Goal: Task Accomplishment & Management: Use online tool/utility

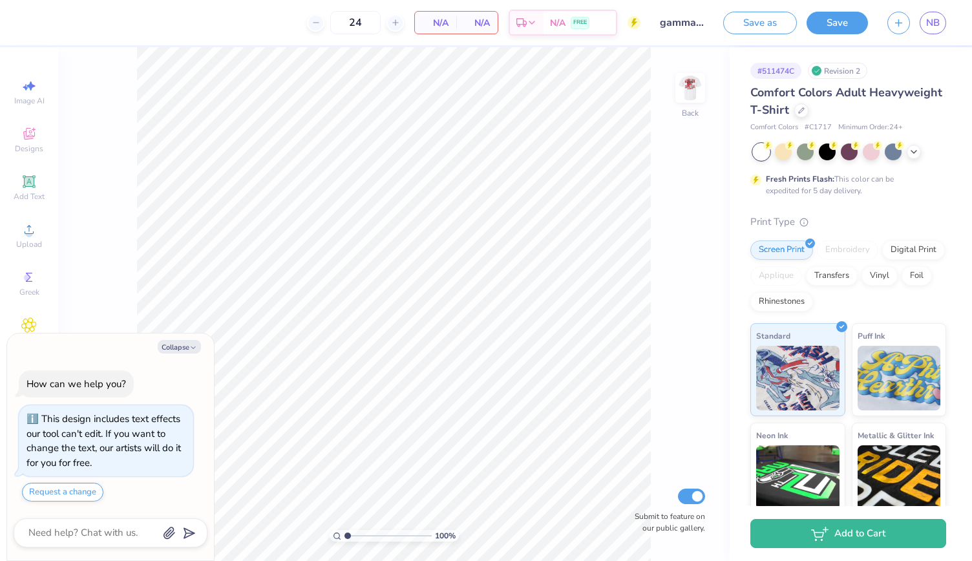
type textarea "x"
type input "1.08238462450623"
type textarea "x"
type input "1.08238462450623"
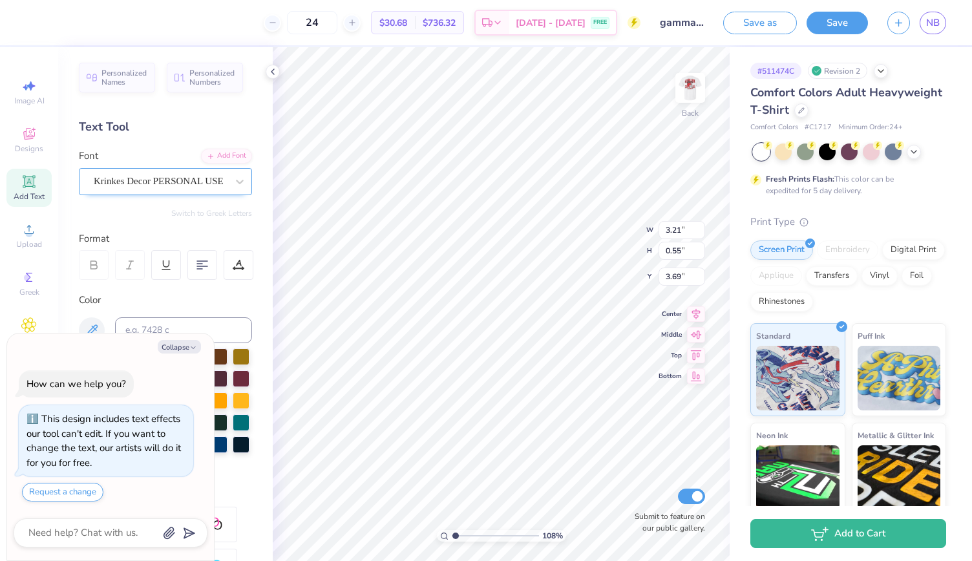
click at [217, 178] on div "Krinkes Decor PERSONAL USE" at bounding box center [160, 181] width 136 height 20
type textarea "x"
type input "1.08238462450623"
type textarea "x"
type input "1.08238462450623"
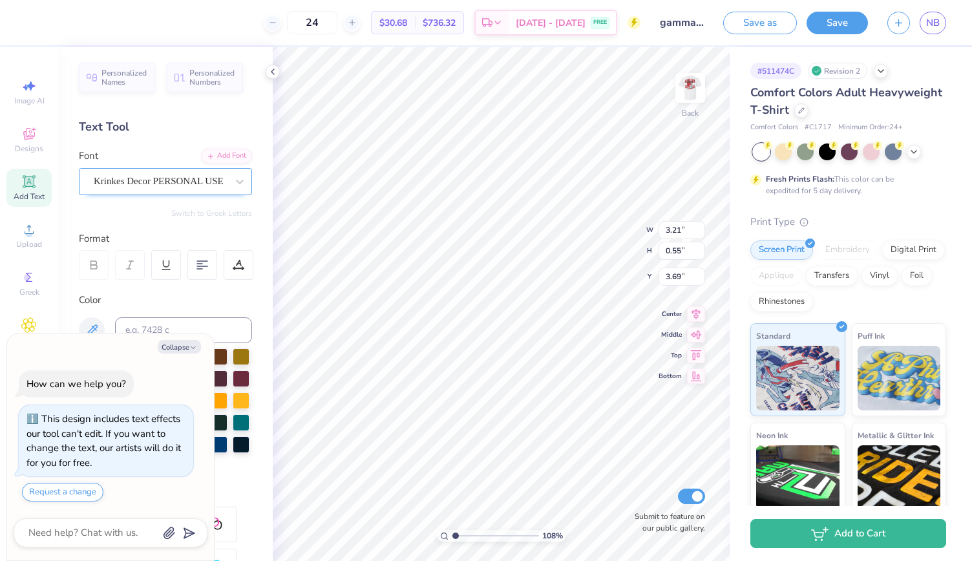
click at [217, 178] on div "Krinkes Decor PERSONAL USE" at bounding box center [160, 181] width 136 height 20
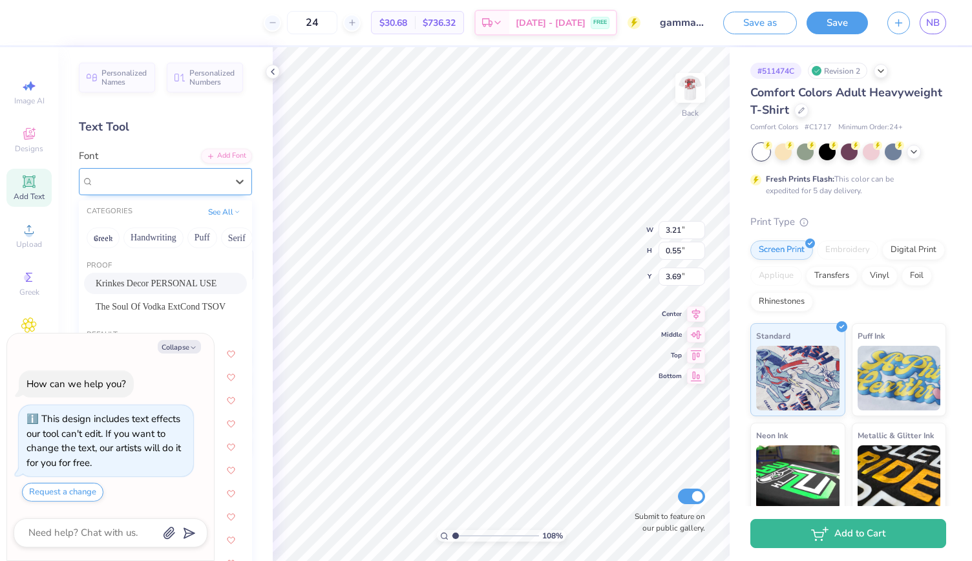
type textarea "x"
type input "1.08238462450623"
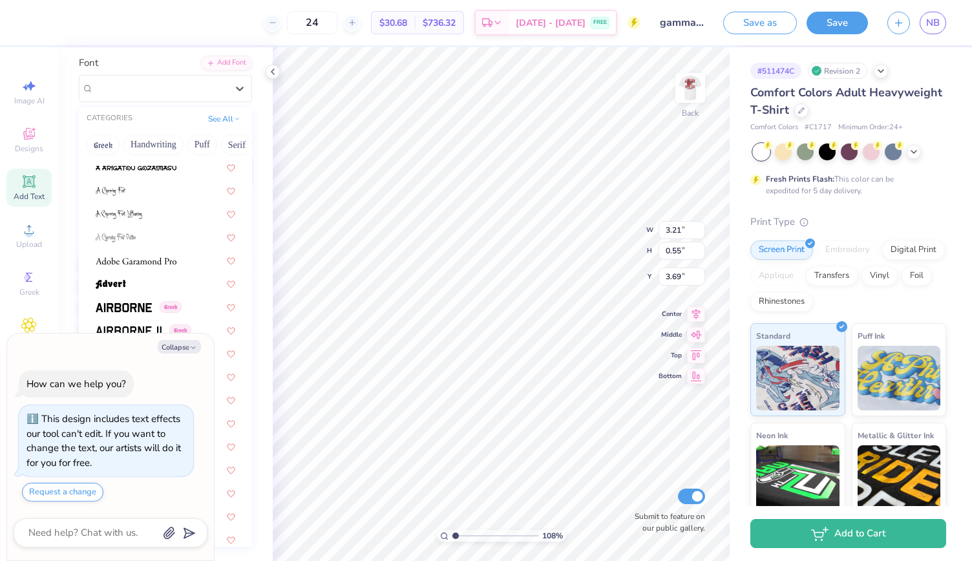
scroll to position [168, 0]
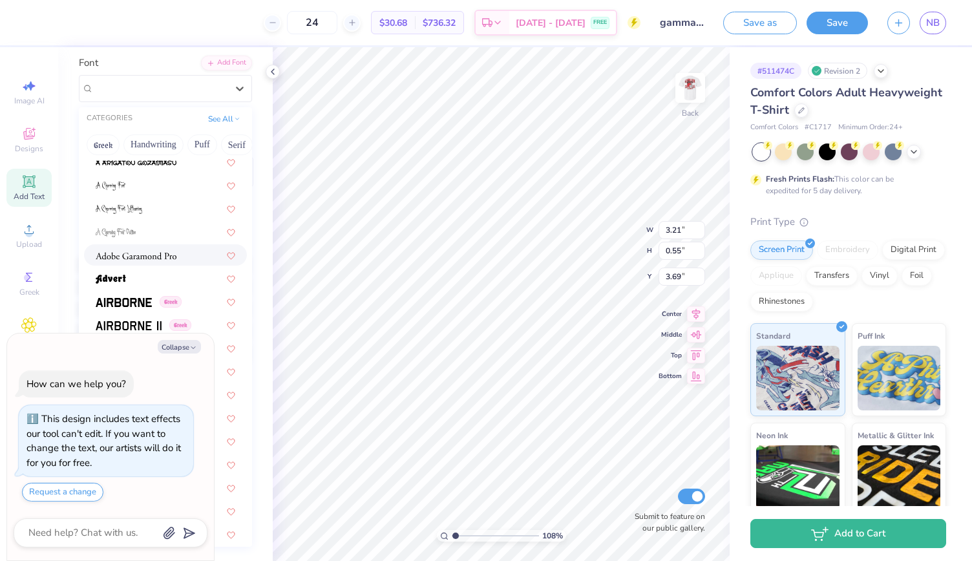
click at [180, 251] on div at bounding box center [166, 255] width 140 height 14
type textarea "x"
type input "1.08238462450623"
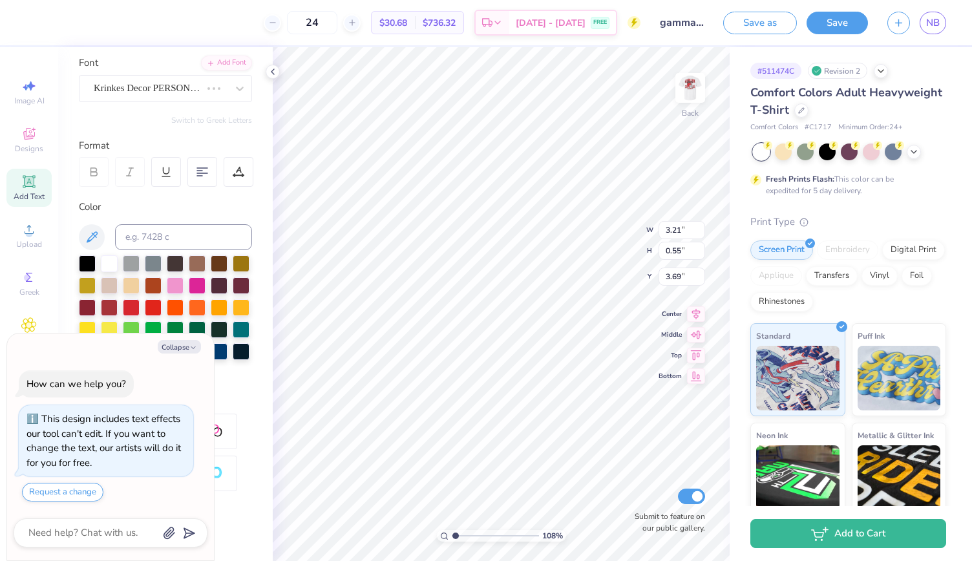
type textarea "x"
type input "1.08238462450623"
type textarea "x"
type input "1.08238462450623"
type textarea "x"
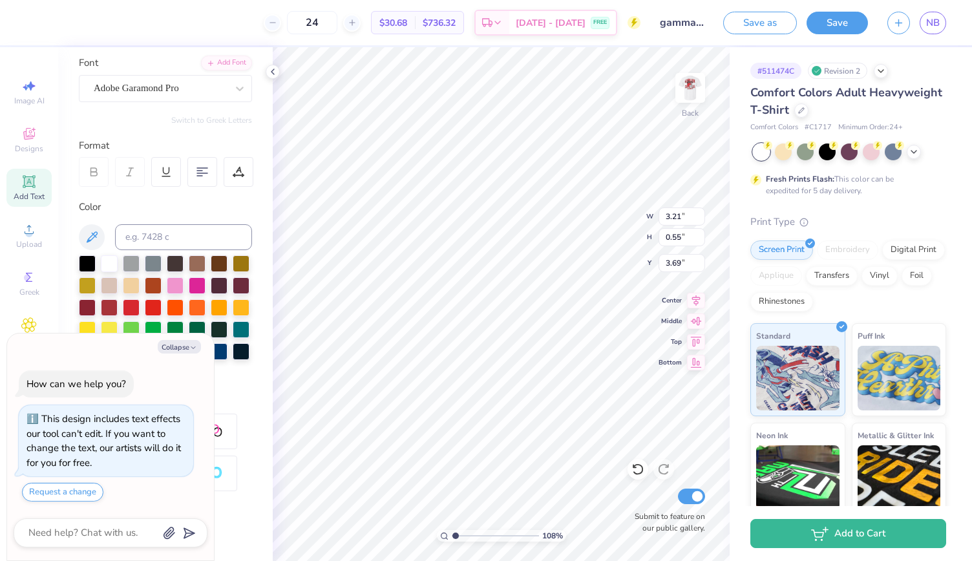
type input "1.08238462450623"
type input "3.18"
type input "0.48"
type input "3.72"
type textarea "x"
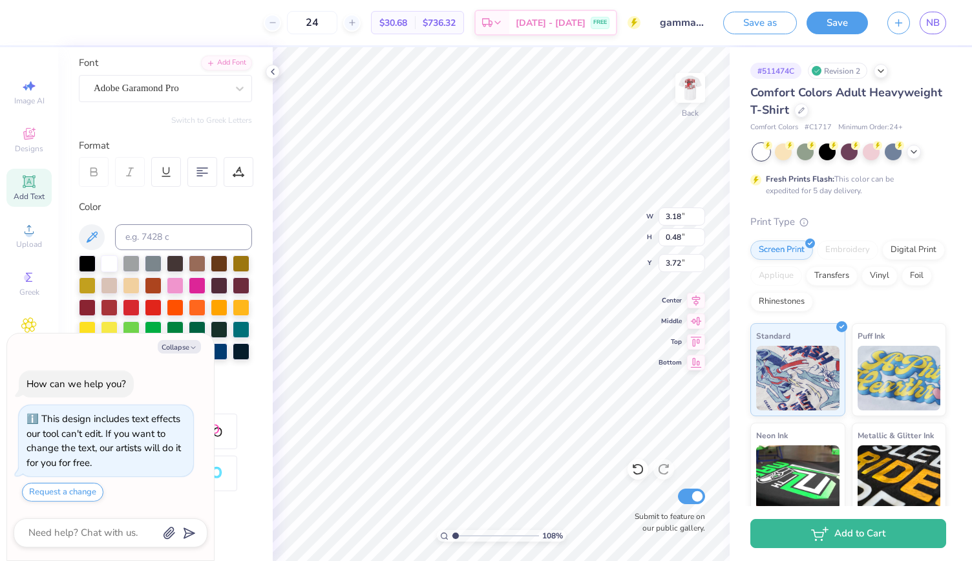
type input "1.08238462450623"
type textarea "x"
type input "1.08238462450623"
type textarea "x"
type input "1.08238462450623"
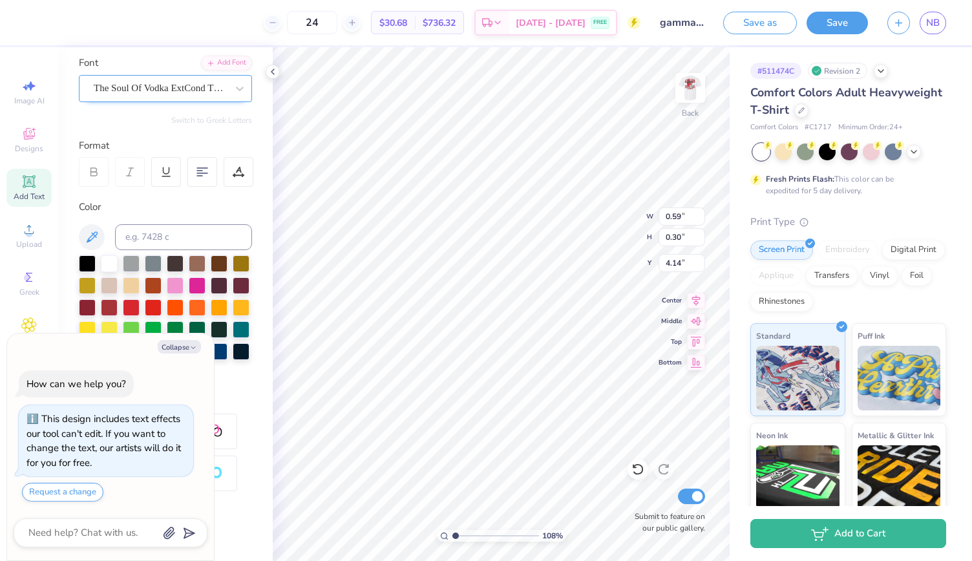
click at [140, 89] on div "The Soul Of Vodka ExtCond TSOV" at bounding box center [160, 88] width 136 height 20
type textarea "x"
type input "1.08238462450623"
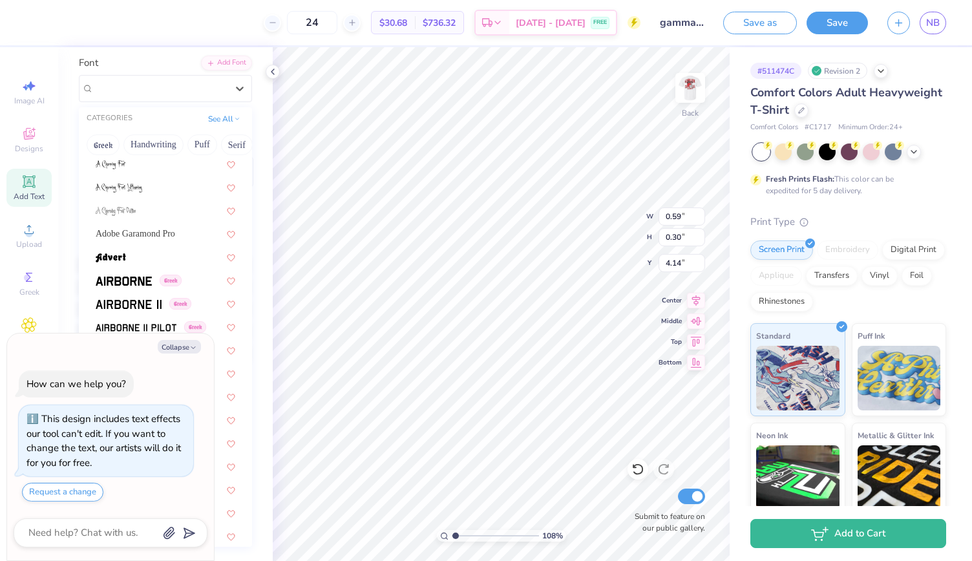
scroll to position [190, 0]
click at [133, 232] on span "Adobe Garamond Pro" at bounding box center [136, 233] width 80 height 14
type textarea "x"
type input "1.08238462450623"
type input "0.76"
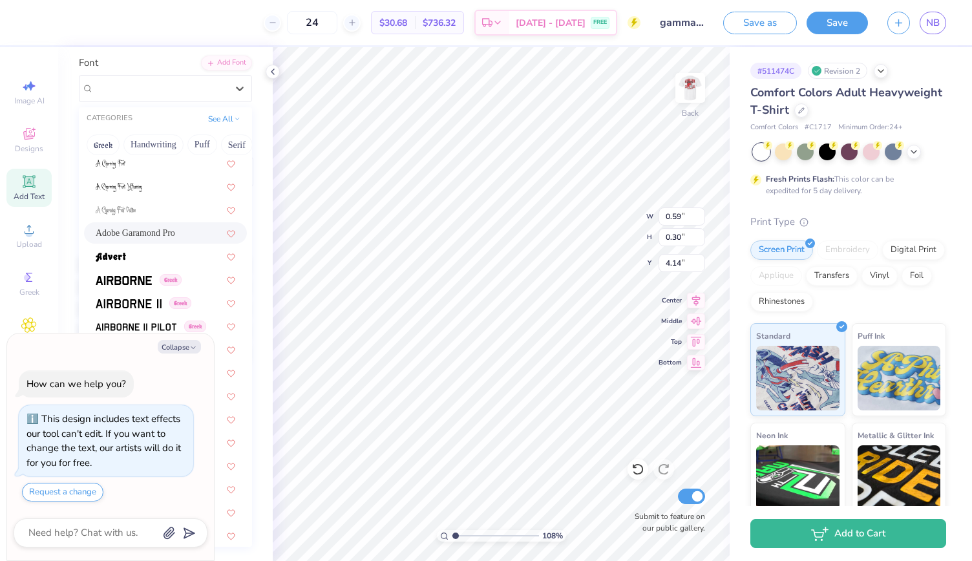
type input "0.29"
type input "4.15"
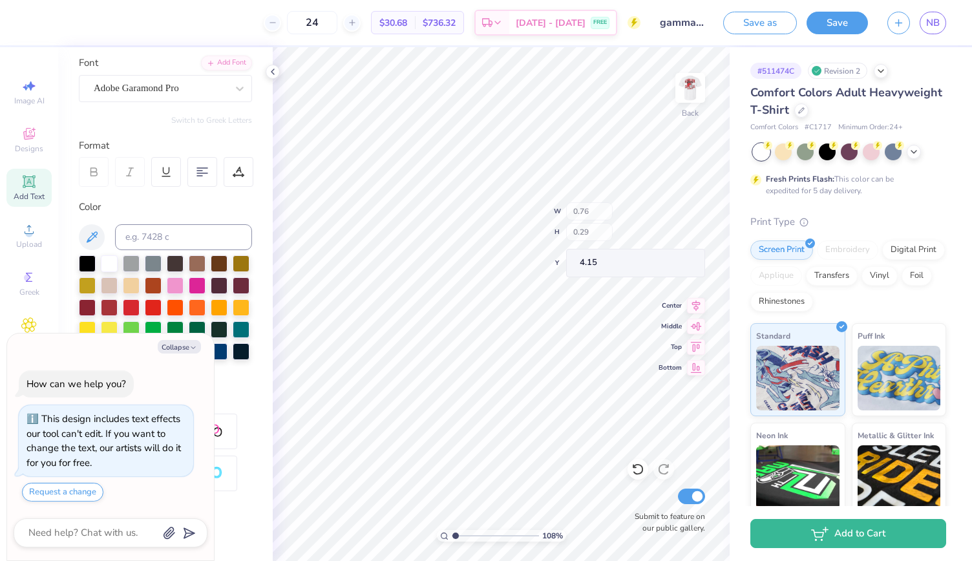
type textarea "x"
type input "1.63791470549709"
type textarea "x"
type input "1.63791470549709"
type textarea "x"
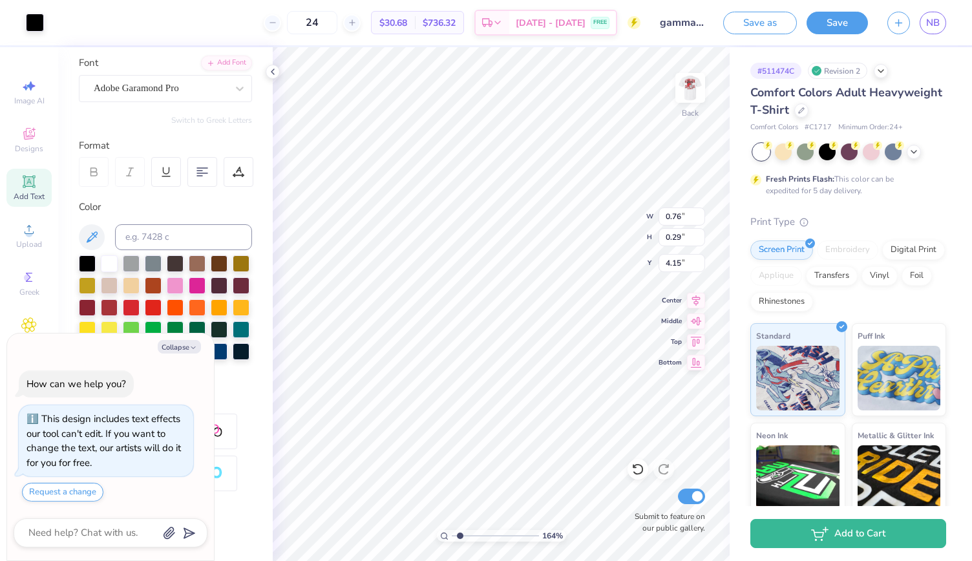
type input "1.63791470549709"
type textarea "x"
type input "1.63791470549709"
type textarea "x"
type input "1.63791470549709"
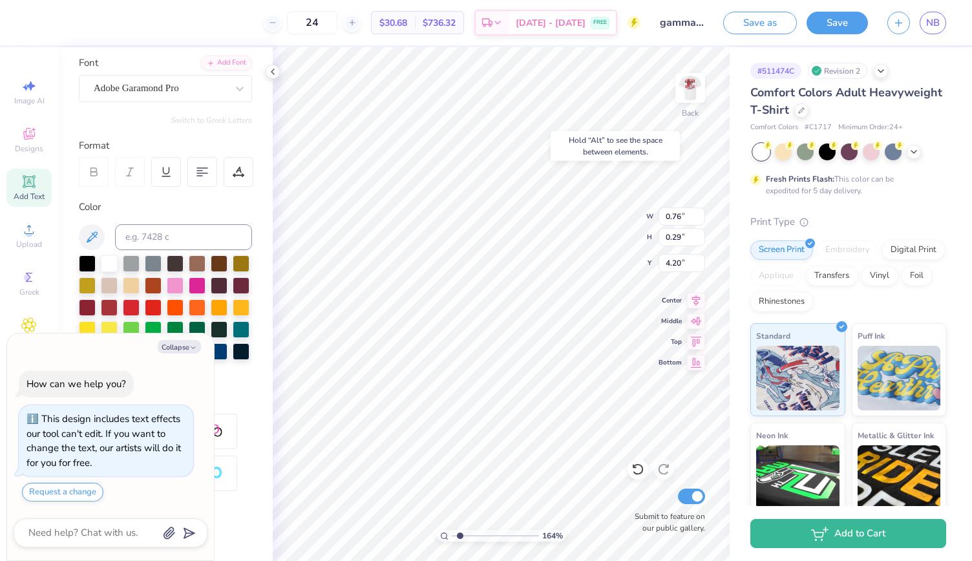
type textarea "x"
type input "1.63791470549709"
type input "4.20"
type textarea "x"
type input "1.63791470549709"
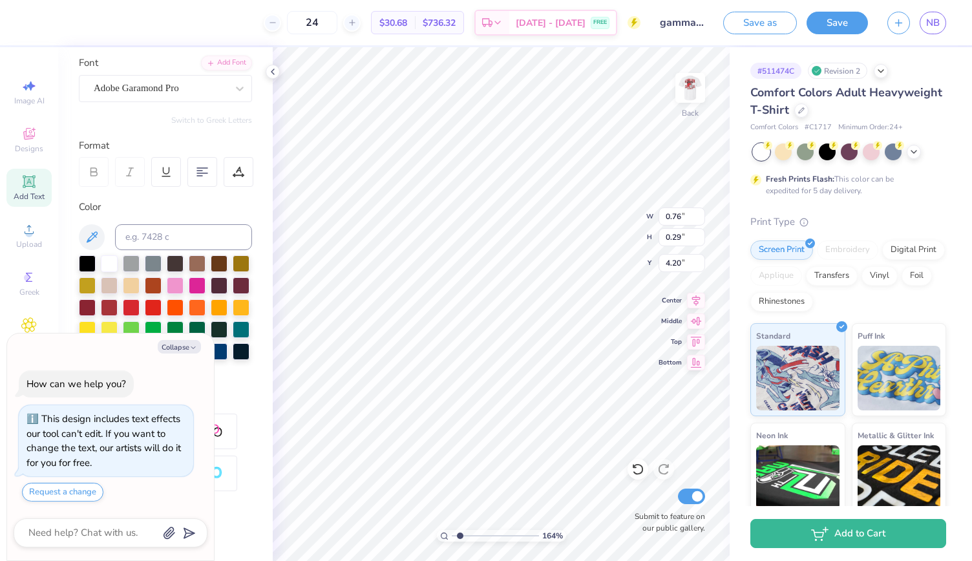
type textarea "x"
type input "1.63791470549709"
type textarea "x"
type input "1.63791470549709"
type input "3.18"
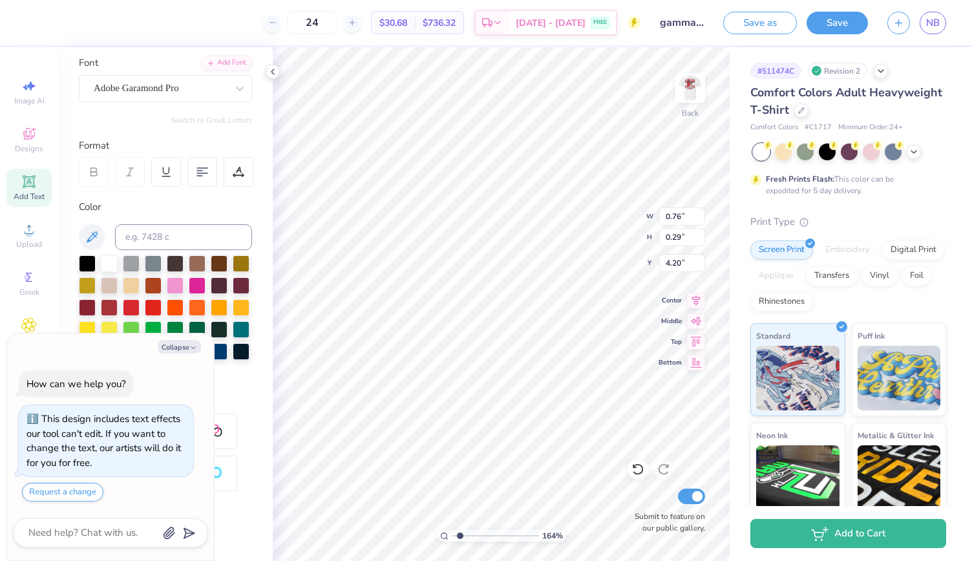
type input "0.48"
type input "3.72"
type textarea "x"
type input "1.63791470549709"
type input "3.87"
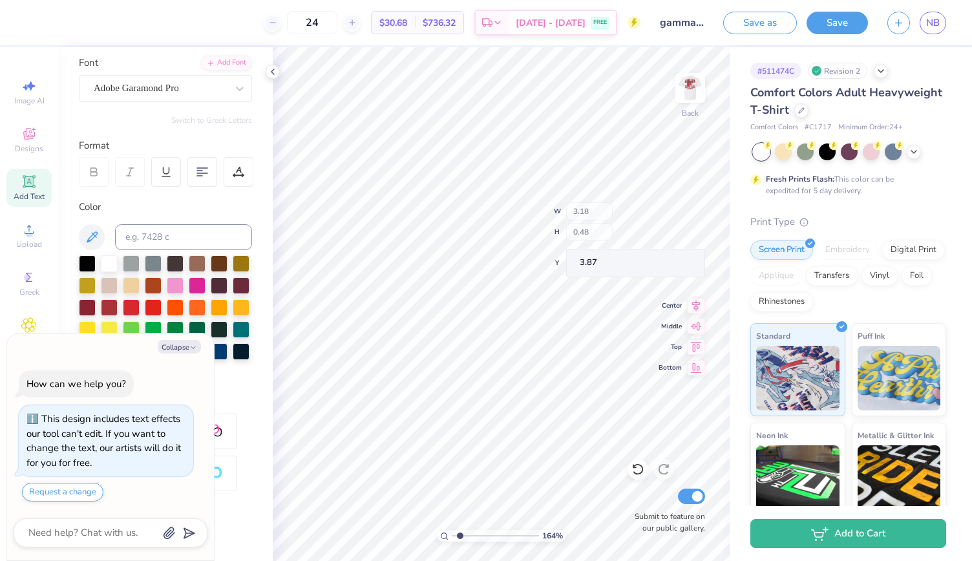
type textarea "x"
type input "1.63791470549709"
type textarea "x"
type input "1.63791470549709"
type textarea "x"
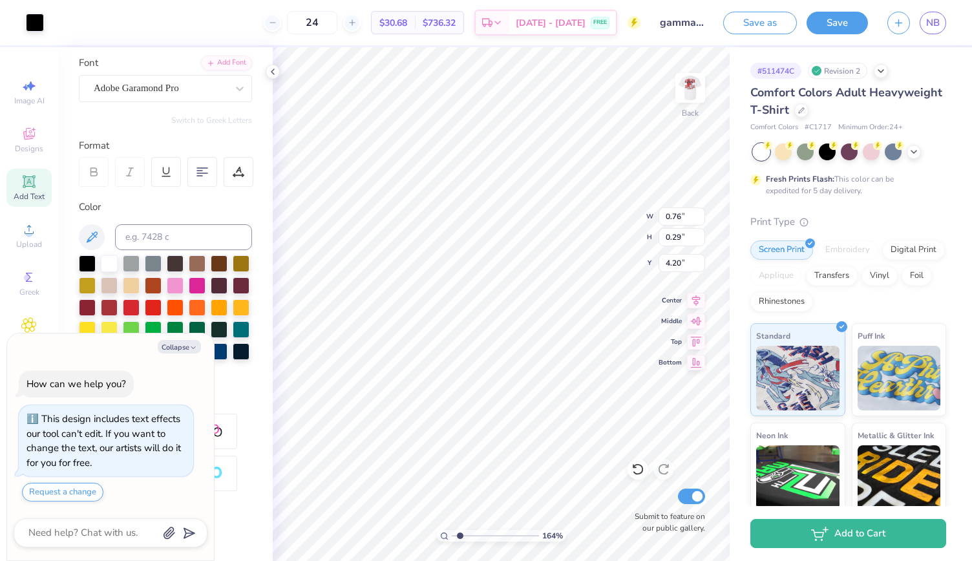
type input "1.63791470549709"
type textarea "x"
type input "1.63791470549709"
type input "3.96"
type textarea "x"
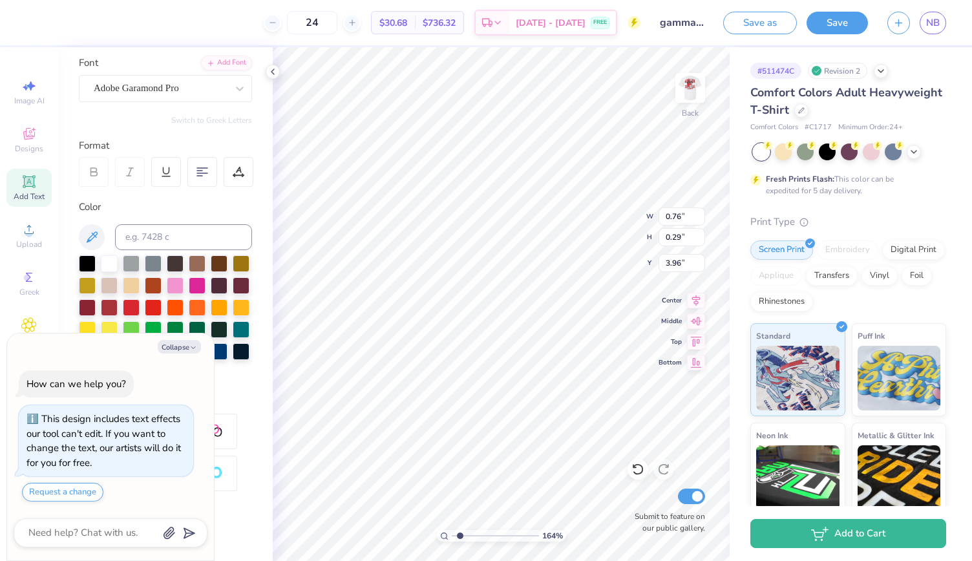
type input "1.63791470549709"
type input "3.50"
type input "0.78"
type input "3.00"
type textarea "x"
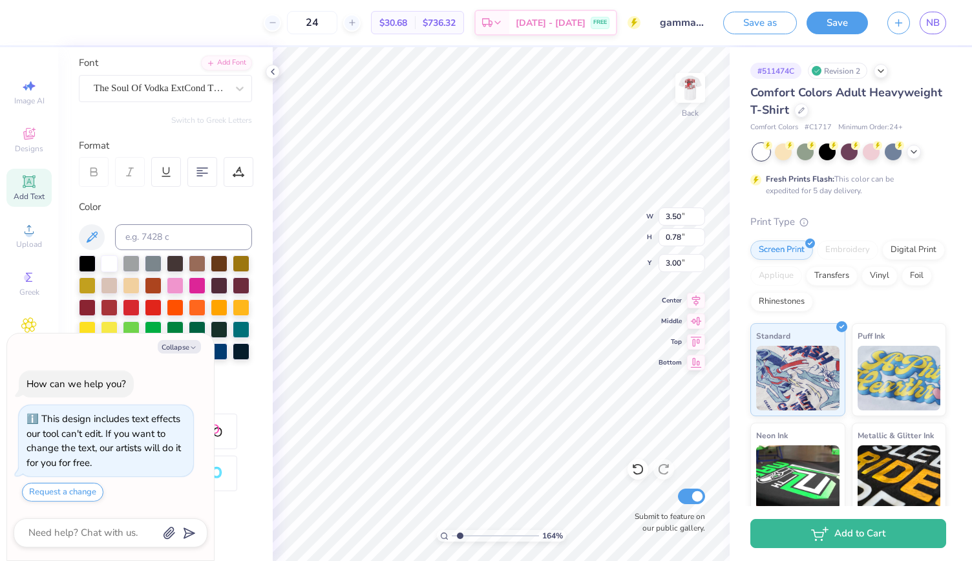
type input "1.63791470549709"
type textarea "x"
type input "1.63791470549709"
click at [273, 76] on icon at bounding box center [273, 72] width 10 height 10
type textarea "x"
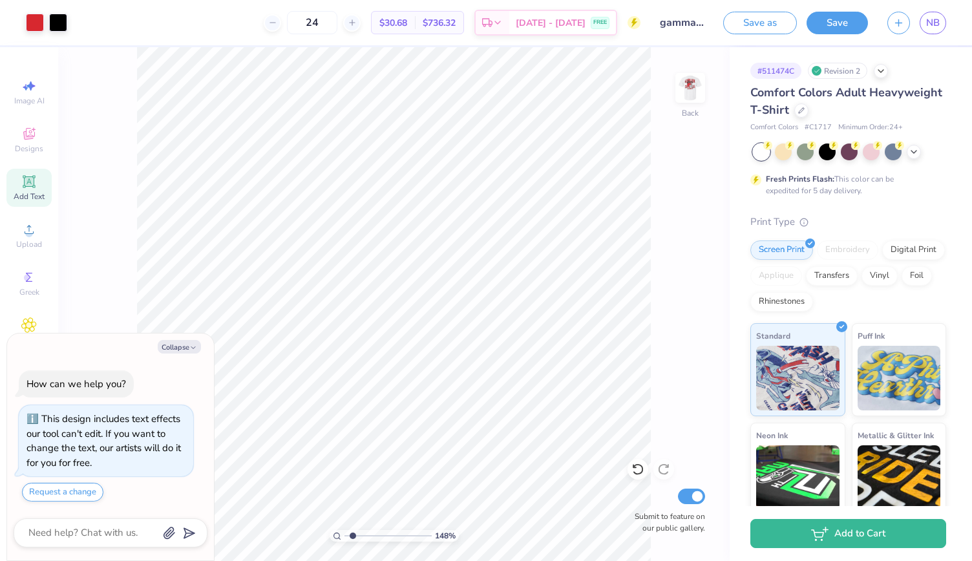
type input "1.47916047366179"
type textarea "x"
type input "1.47916047366179"
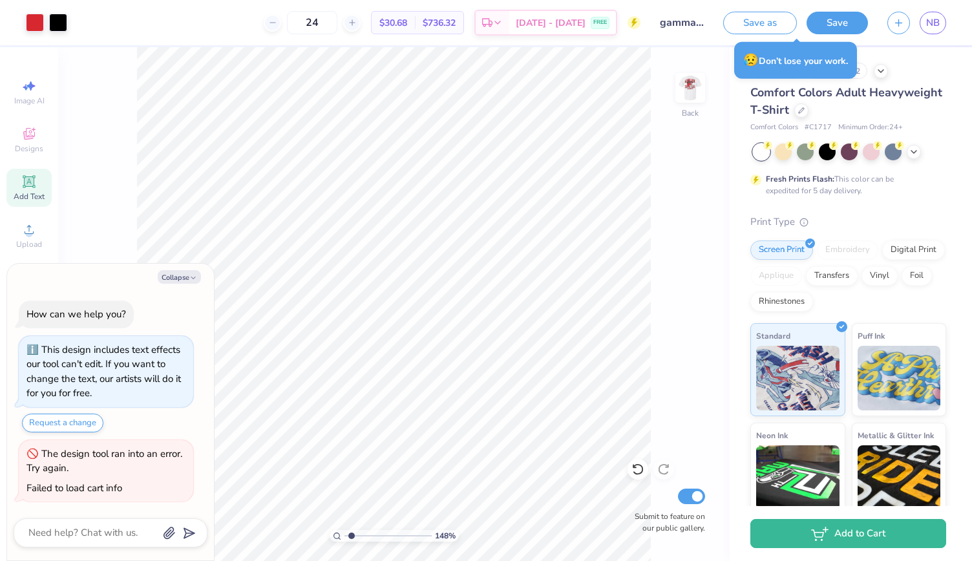
type textarea "x"
type input "1.47916047366179"
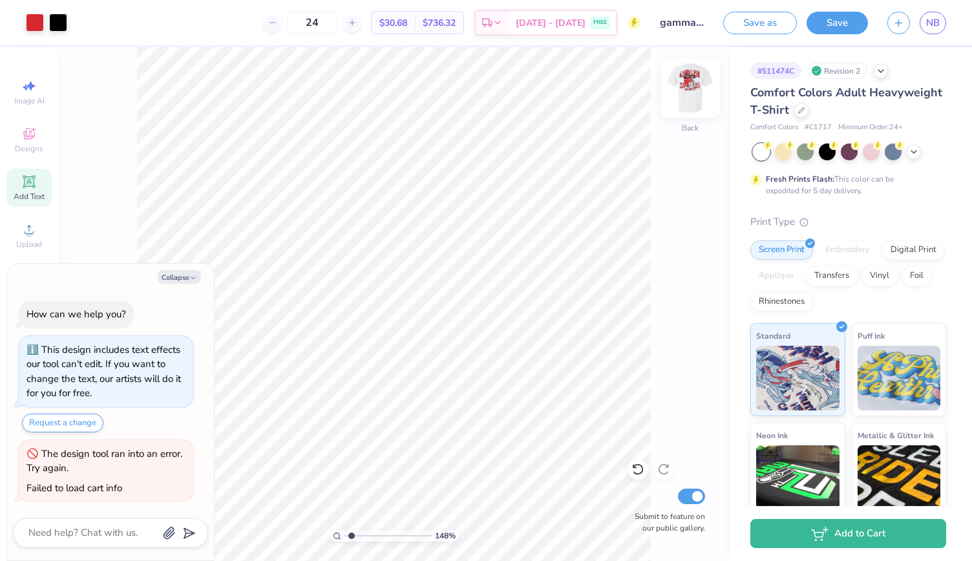
click at [677, 90] on img at bounding box center [690, 88] width 52 height 52
type textarea "x"
type input "1.47916047366179"
type textarea "x"
type input "1.47916047366179"
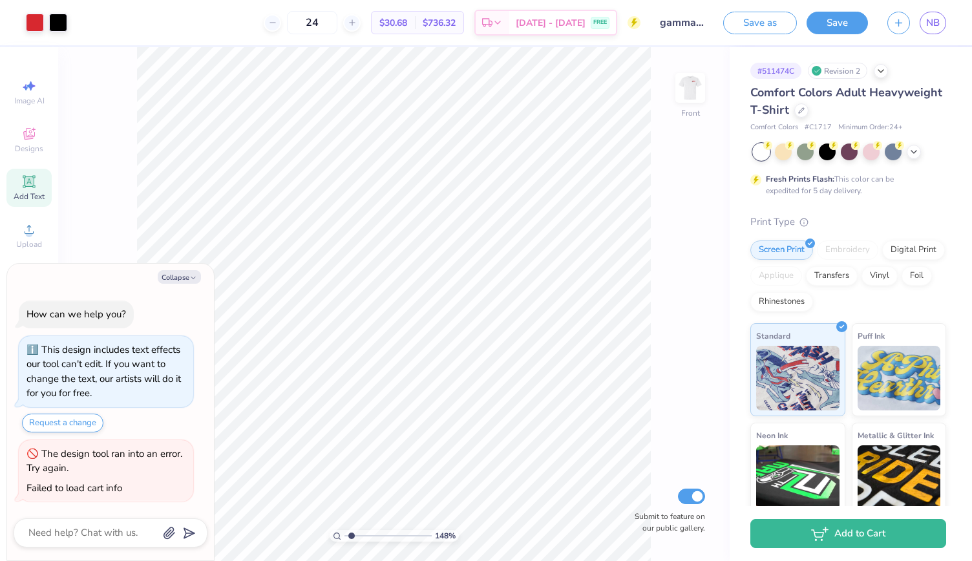
type textarea "x"
type input "1.47916047366179"
type textarea "x"
type input "1.47916047366179"
type textarea "x"
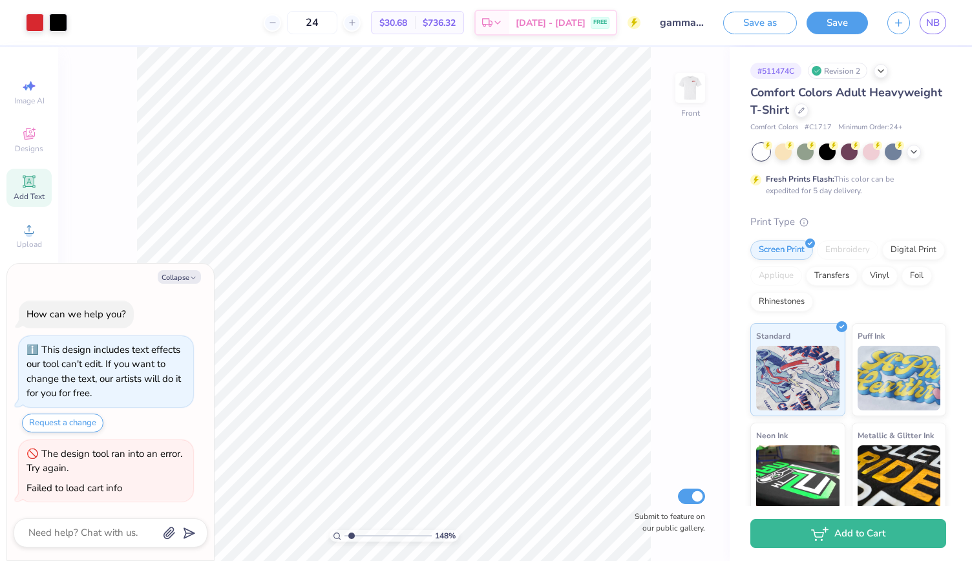
type input "1.47916047366179"
click at [183, 279] on button "Collapse" at bounding box center [179, 277] width 43 height 14
type textarea "x"
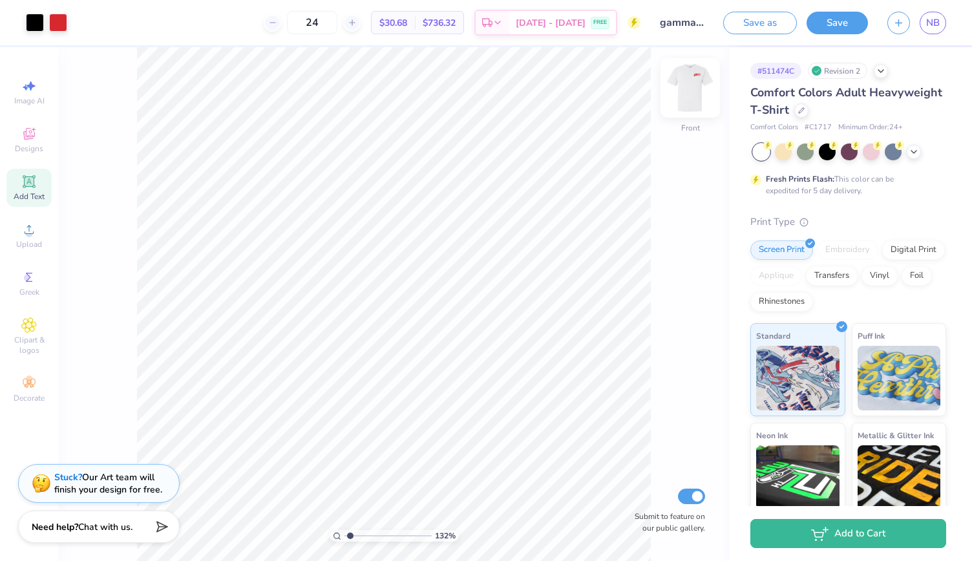
click at [694, 95] on img at bounding box center [690, 88] width 52 height 52
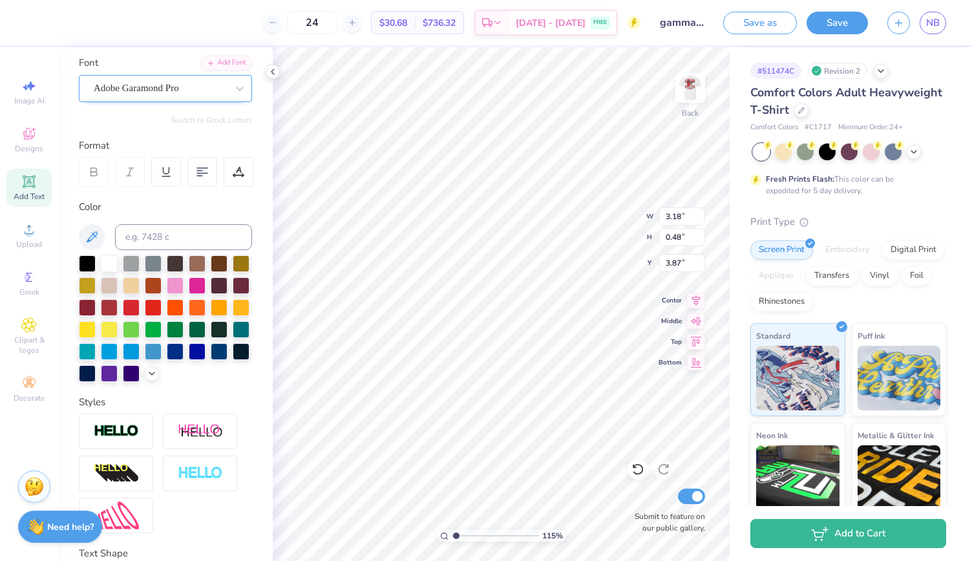
click at [207, 87] on div "Adobe Garamond Pro" at bounding box center [160, 88] width 136 height 20
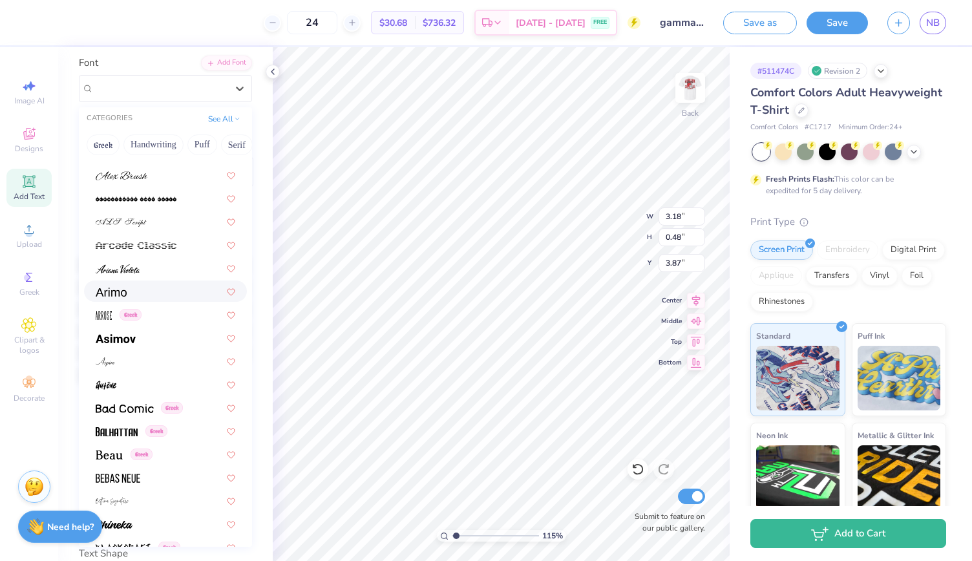
scroll to position [391, 0]
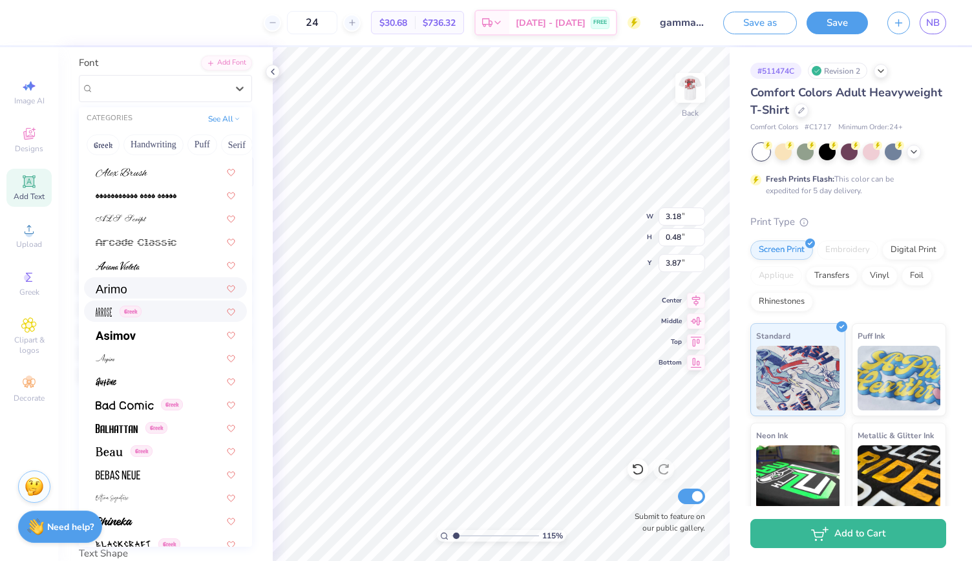
click at [106, 308] on img at bounding box center [104, 312] width 16 height 9
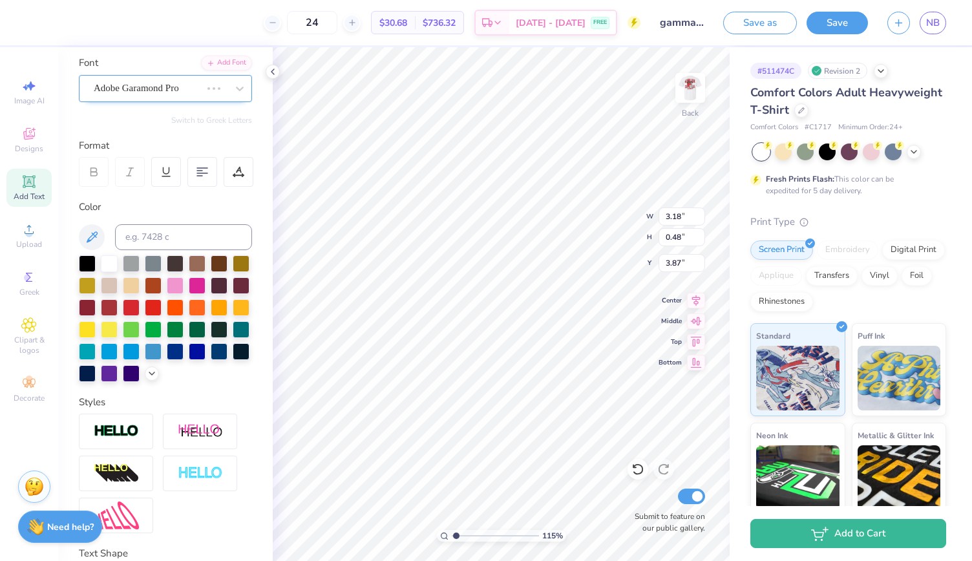
click at [175, 92] on div "Adobe Garamond Pro" at bounding box center [147, 88] width 110 height 20
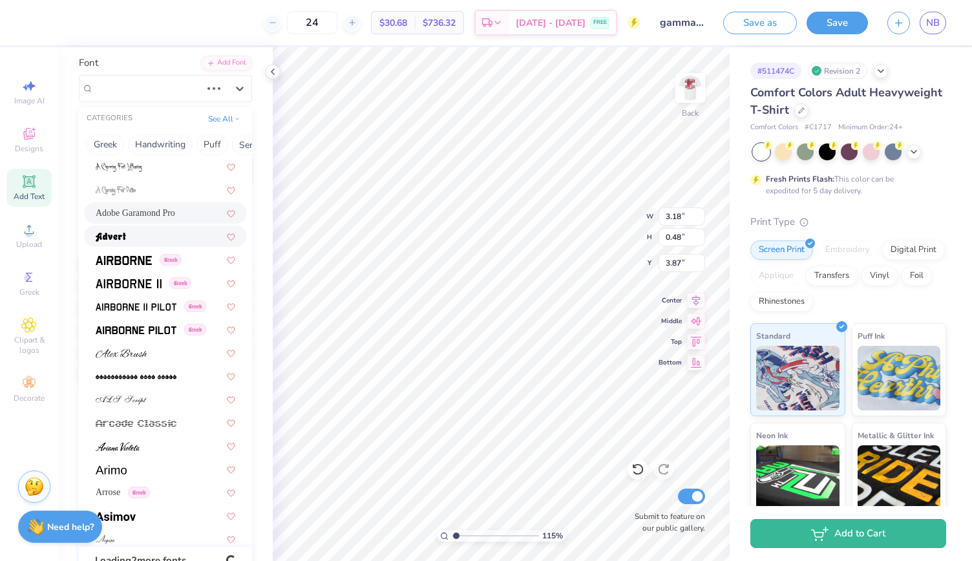
scroll to position [211, 0]
click at [124, 304] on img at bounding box center [136, 306] width 81 height 9
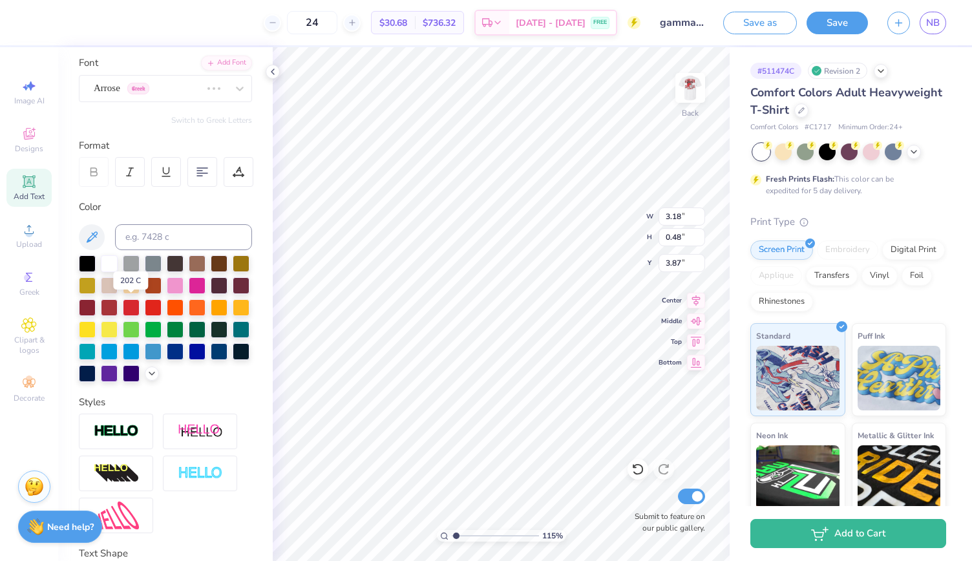
type input "1.15434690527728"
type input "1.99"
type input "0.46"
type input "3.88"
click at [154, 91] on div "Arrose Greek" at bounding box center [147, 88] width 110 height 20
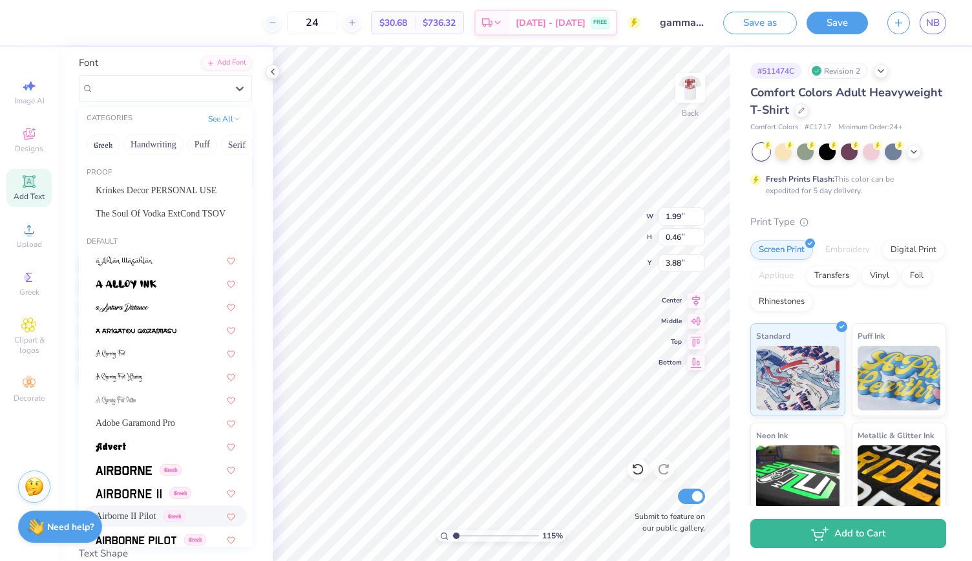
type input "1.15434690527728"
type input "4.02"
type input "0.36"
type input "3.92"
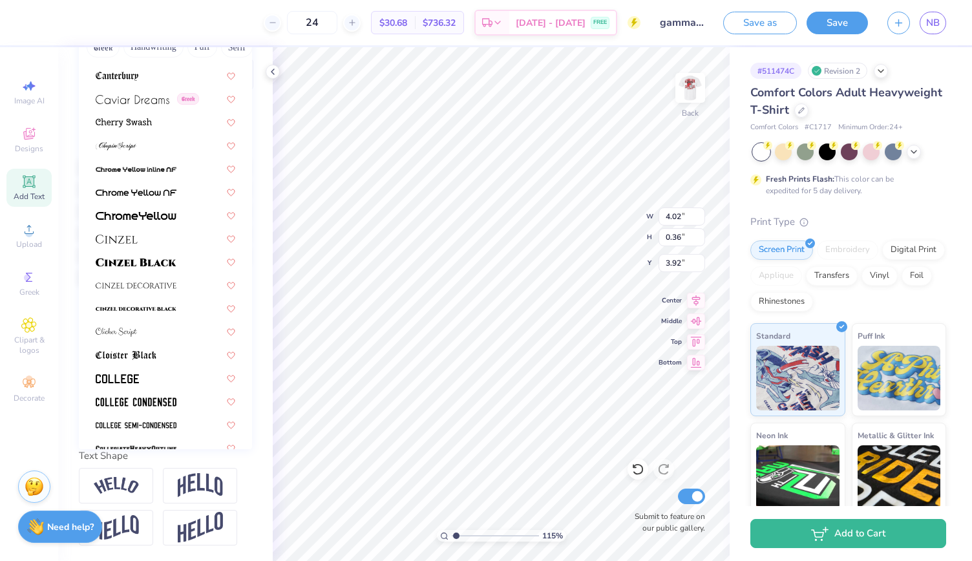
scroll to position [1459, 0]
click at [120, 376] on img at bounding box center [117, 380] width 43 height 9
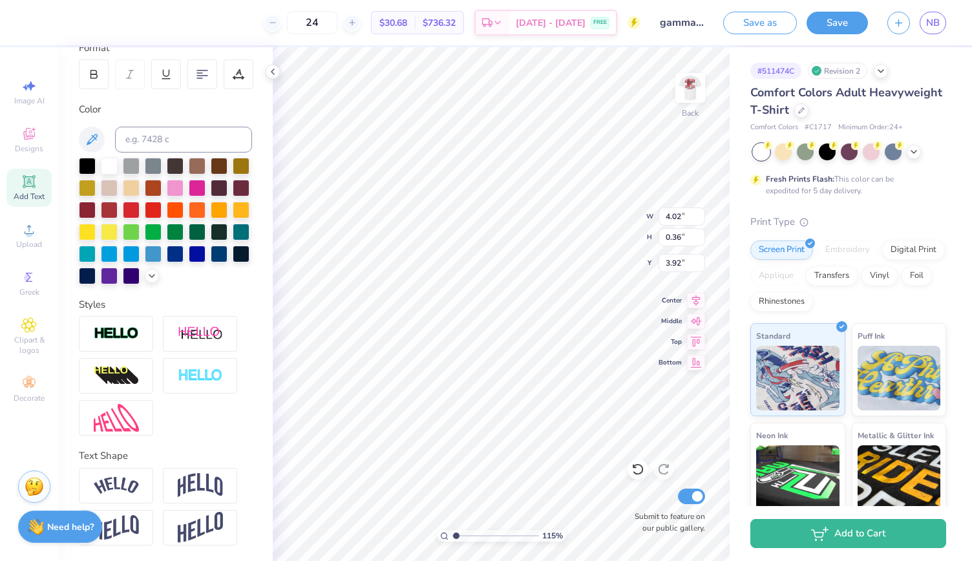
type input "1.15434690527728"
type input "3.54"
type input "0.34"
type input "3.94"
type input "1.15434690527728"
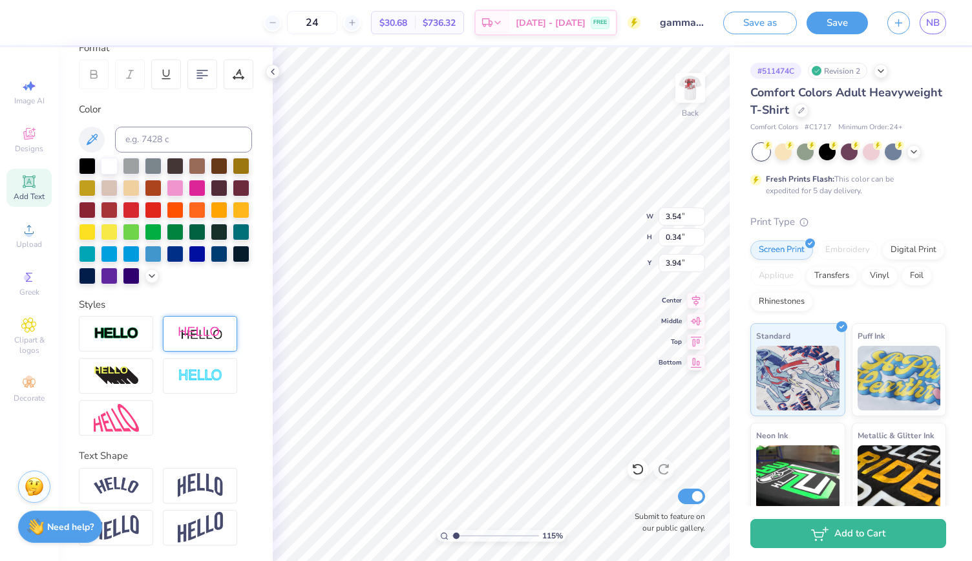
type input "0.76"
type input "0.29"
type input "3.96"
click at [158, 102] on div "Color" at bounding box center [165, 193] width 173 height 182
click at [158, 127] on input at bounding box center [183, 140] width 137 height 26
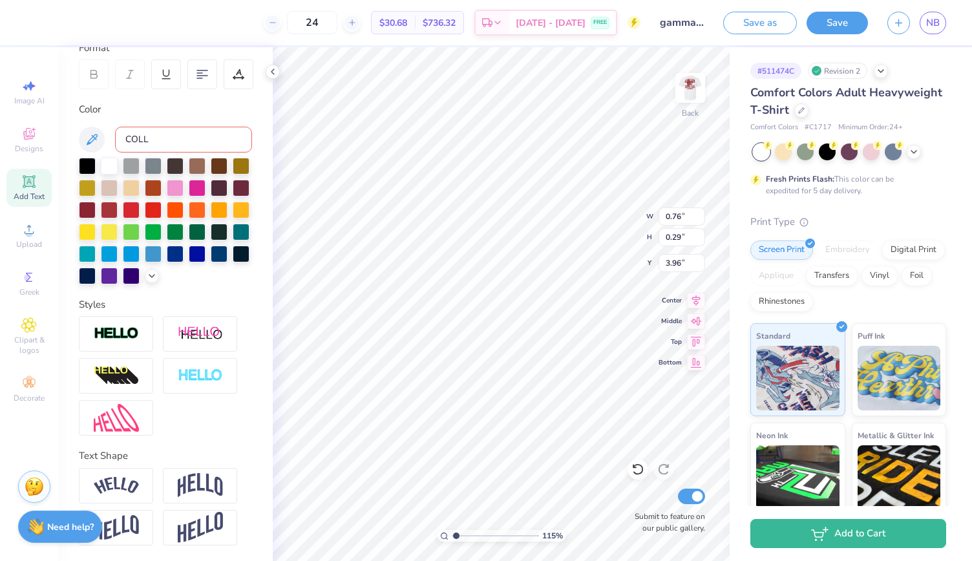
type input "COLL"
type input "1.15434690527728"
type input "3.54"
type input "0.34"
type input "3.94"
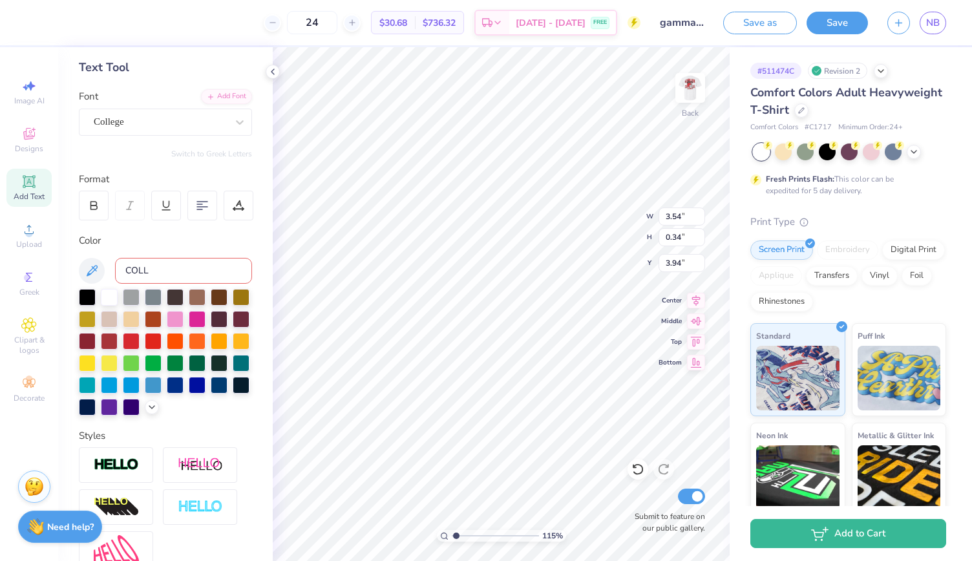
scroll to position [60, 0]
click at [637, 465] on icon at bounding box center [637, 469] width 13 height 13
type input "1.15434690527728"
type input "4.02"
type input "0.36"
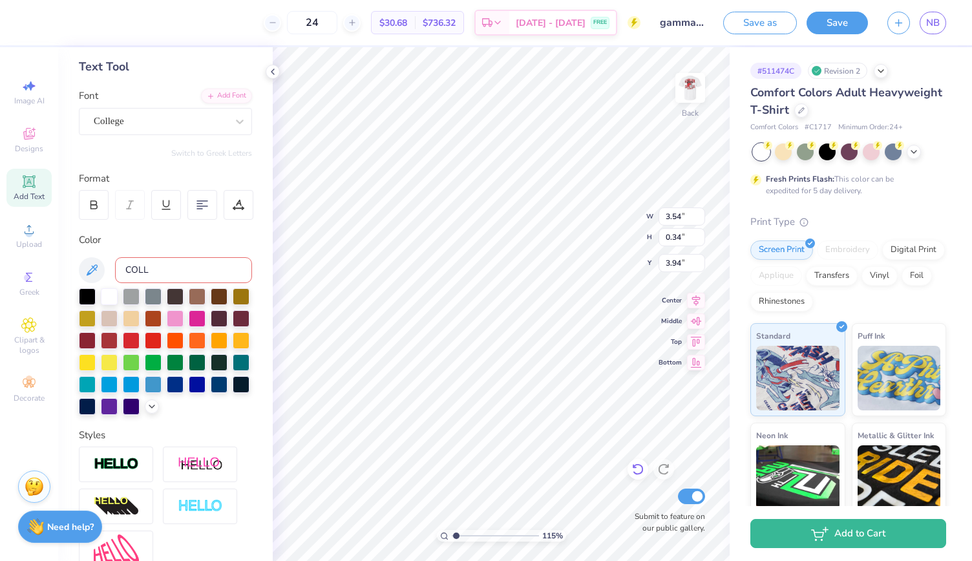
type input "3.92"
click at [637, 465] on icon at bounding box center [637, 469] width 13 height 13
type input "1.15434690527728"
type input "1.99"
type input "0.46"
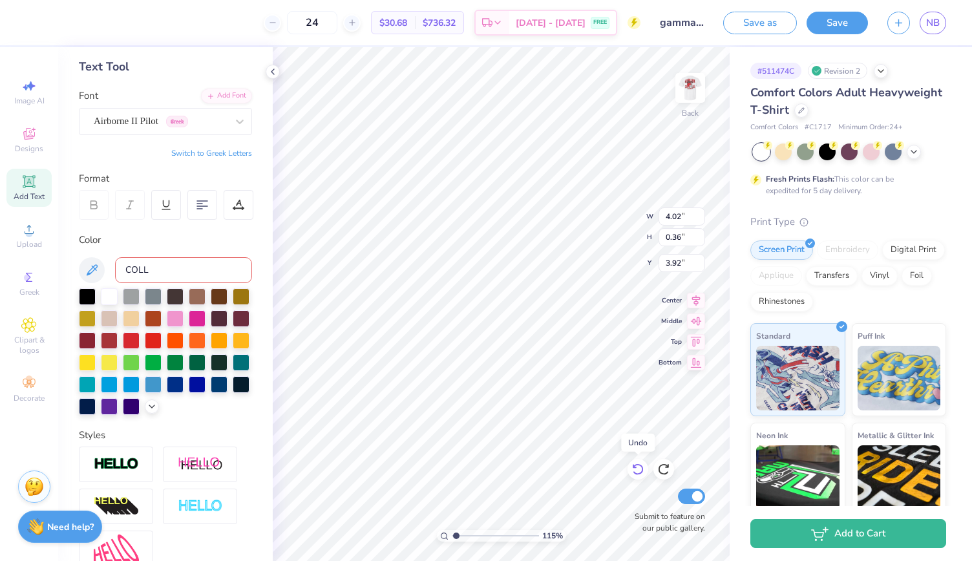
type input "3.88"
click at [637, 465] on icon at bounding box center [637, 469] width 13 height 13
type input "1.15434690527728"
type input "3.18"
type input "0.48"
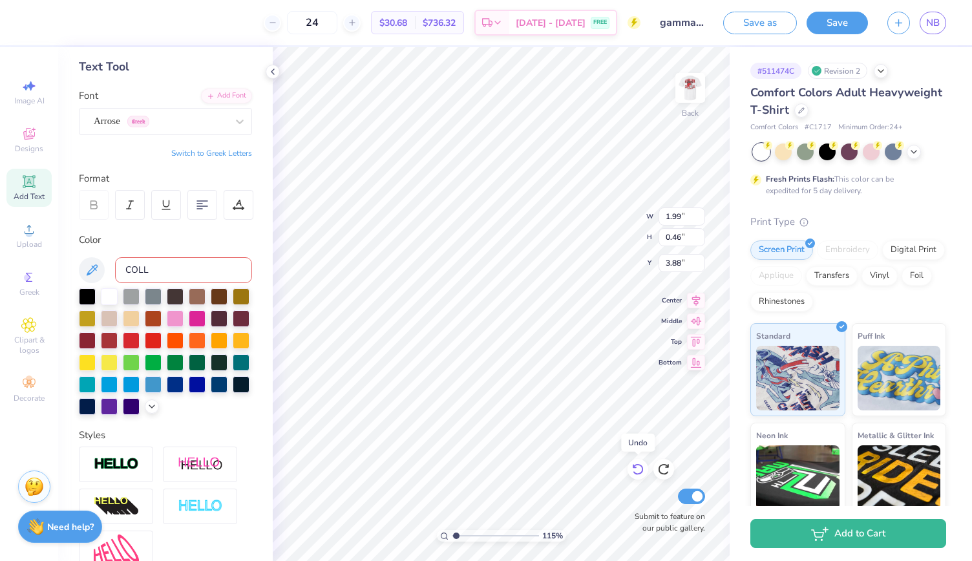
type input "3.87"
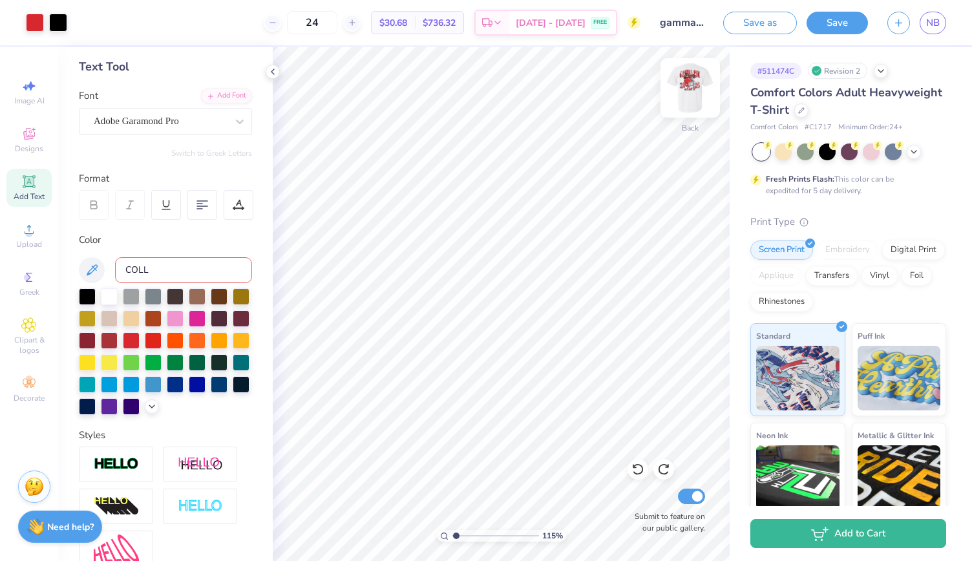
click at [684, 90] on img at bounding box center [690, 88] width 52 height 52
click at [681, 96] on img at bounding box center [690, 88] width 52 height 52
click at [685, 92] on img at bounding box center [690, 88] width 52 height 52
click at [685, 92] on img at bounding box center [690, 88] width 26 height 26
click at [680, 91] on img at bounding box center [690, 88] width 52 height 52
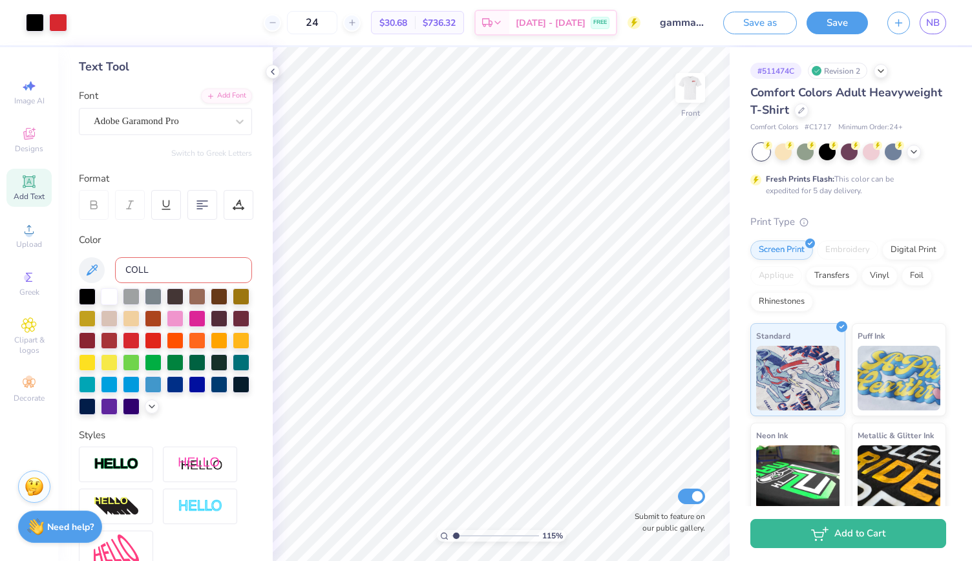
click at [680, 91] on img at bounding box center [690, 88] width 26 height 26
click at [928, 27] on span "NB" at bounding box center [933, 23] width 14 height 15
type input "1.15434690527728"
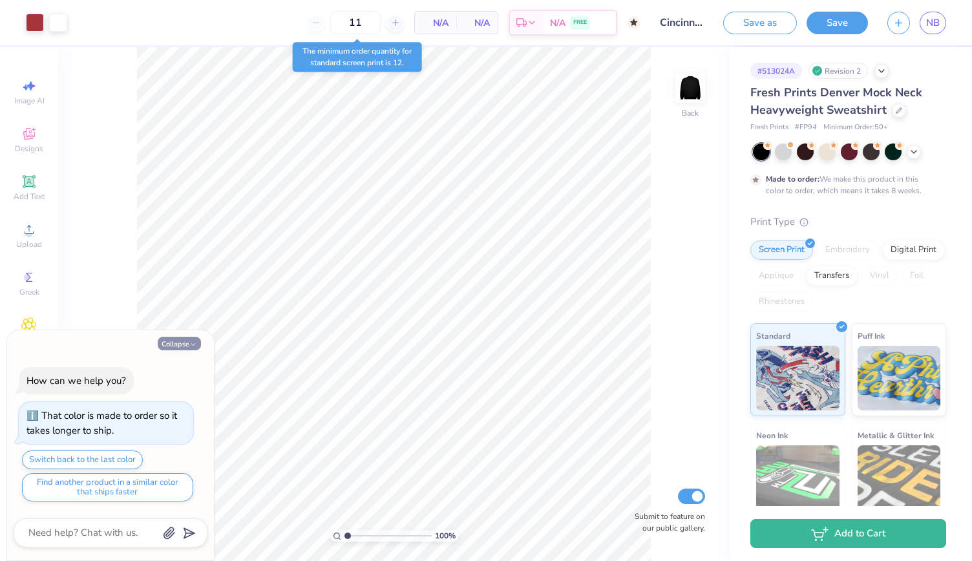
click at [193, 345] on icon "button" at bounding box center [193, 345] width 8 height 8
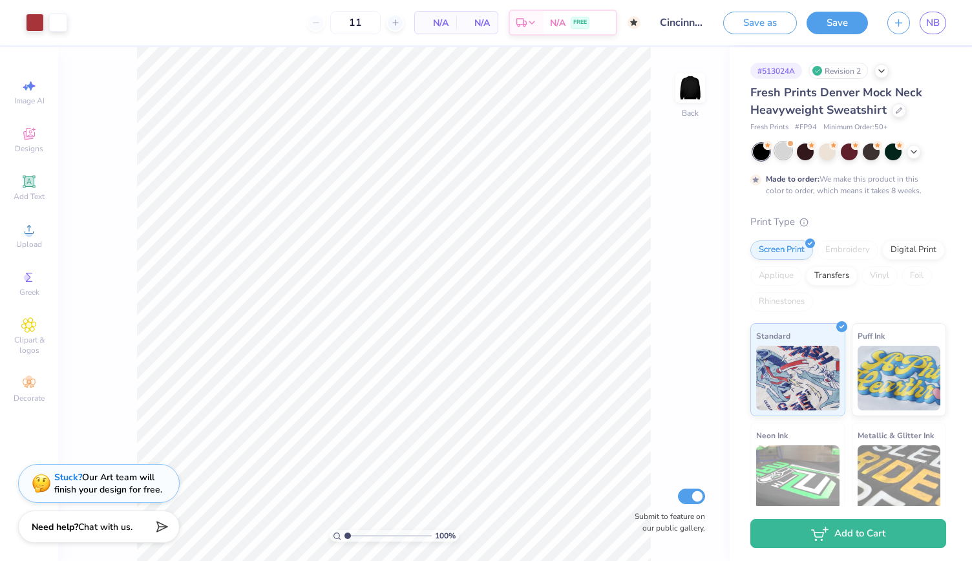
click at [780, 151] on div at bounding box center [783, 150] width 17 height 17
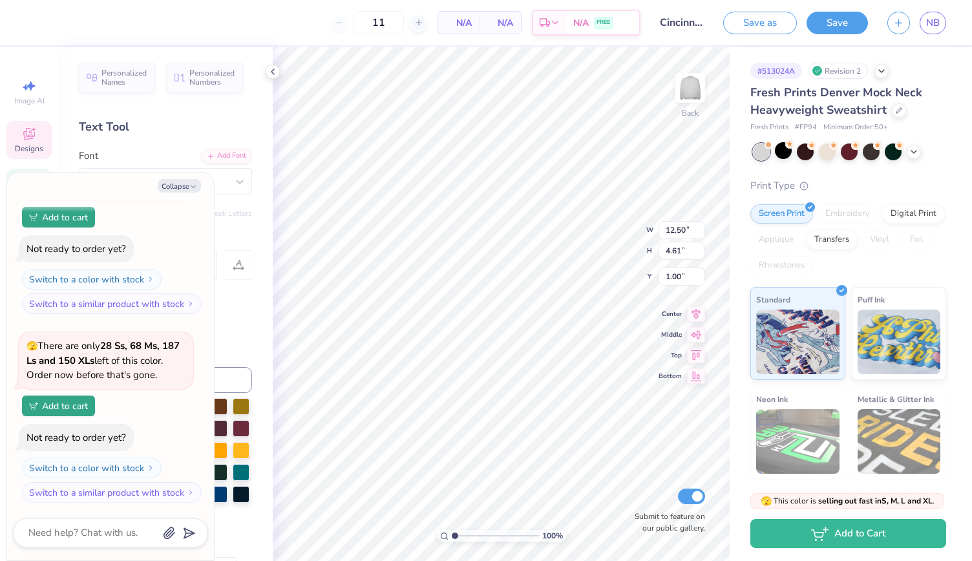
scroll to position [10, 4]
type textarea "x"
type textarea "cincinnati, OHI"
type textarea "x"
type textarea "cincinnati, OHIO"
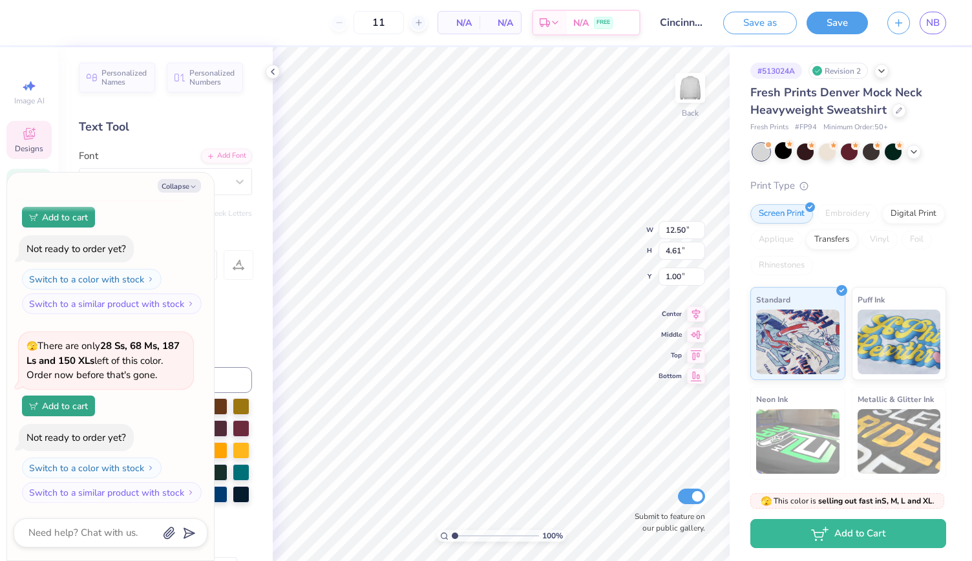
type textarea "x"
type textarea "cincinnati, OHIO"
type textarea "x"
type textarea "cincinnati, OHIO"
type textarea "x"
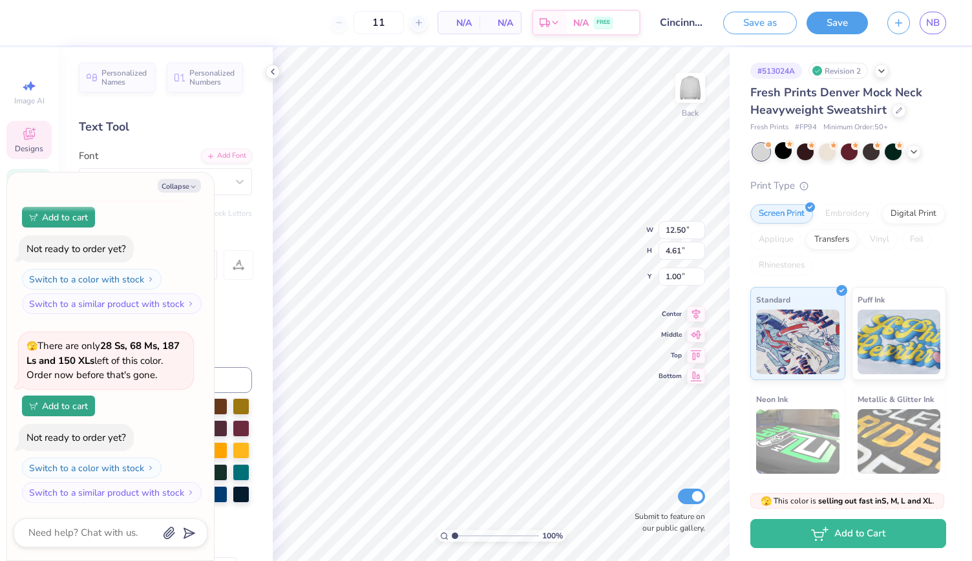
type textarea "cincinnati, OHIO"
type textarea "x"
type textarea "cincinnati, OHIO"
type textarea "x"
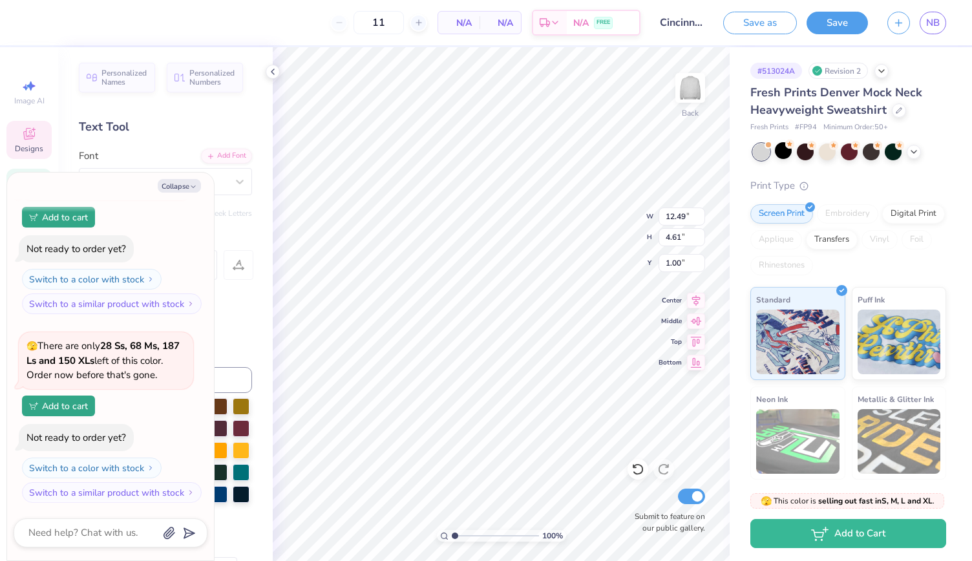
scroll to position [10, 1]
type textarea "cincinnati OHIO"
type textarea "x"
type textarea "cincinnati, OHIO"
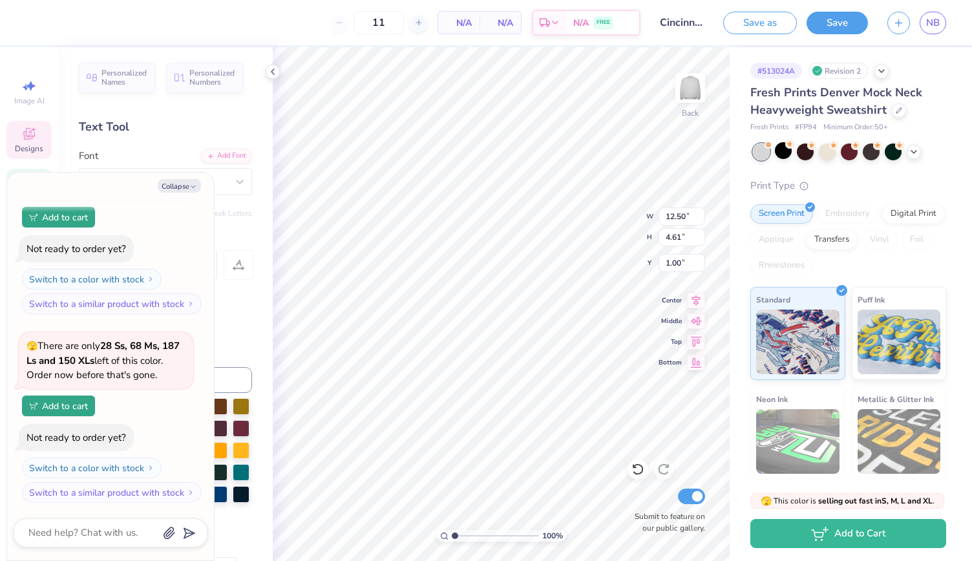
type textarea "x"
type textarea "cincinnati, OHI"
type textarea "x"
type textarea "cincinnati, OH"
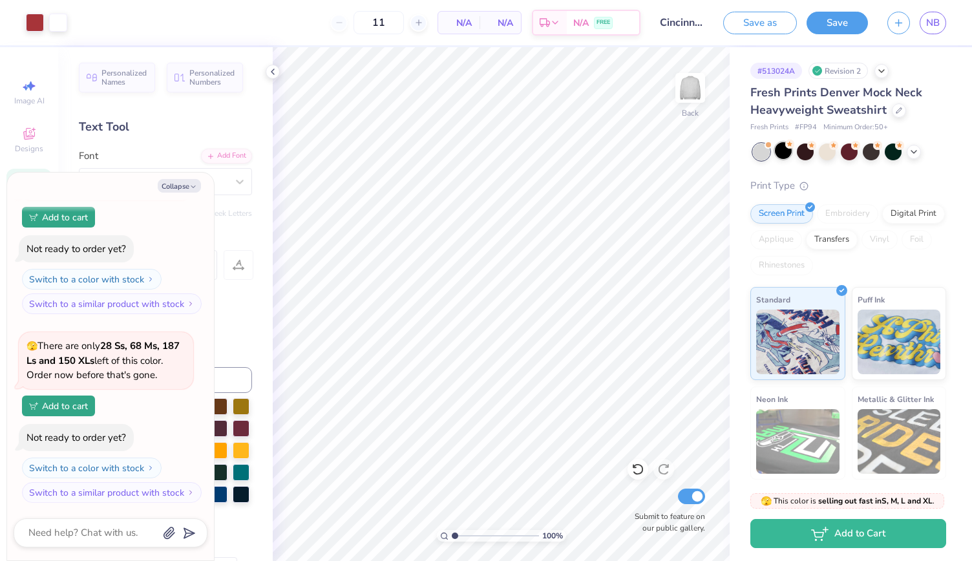
click at [782, 153] on div at bounding box center [783, 150] width 17 height 17
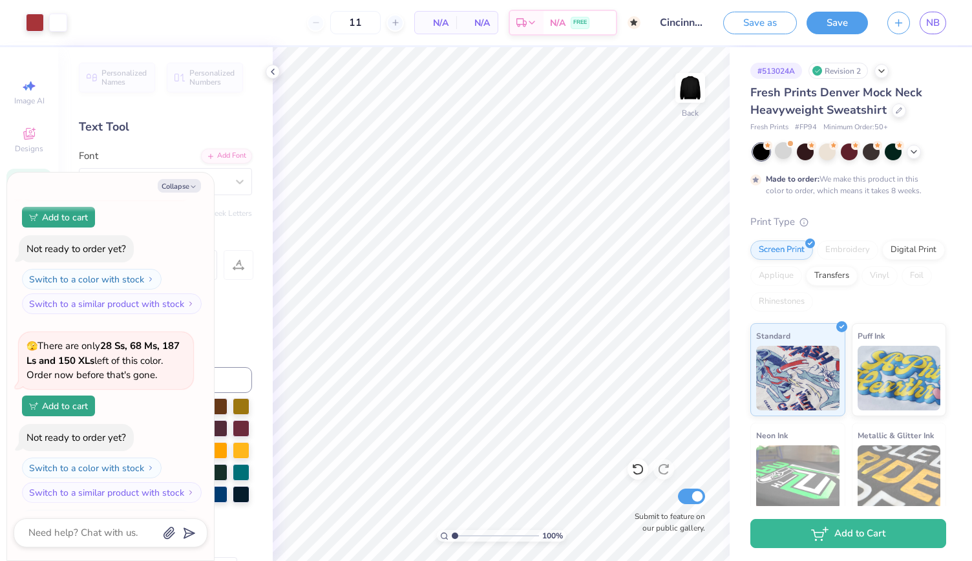
scroll to position [389, 0]
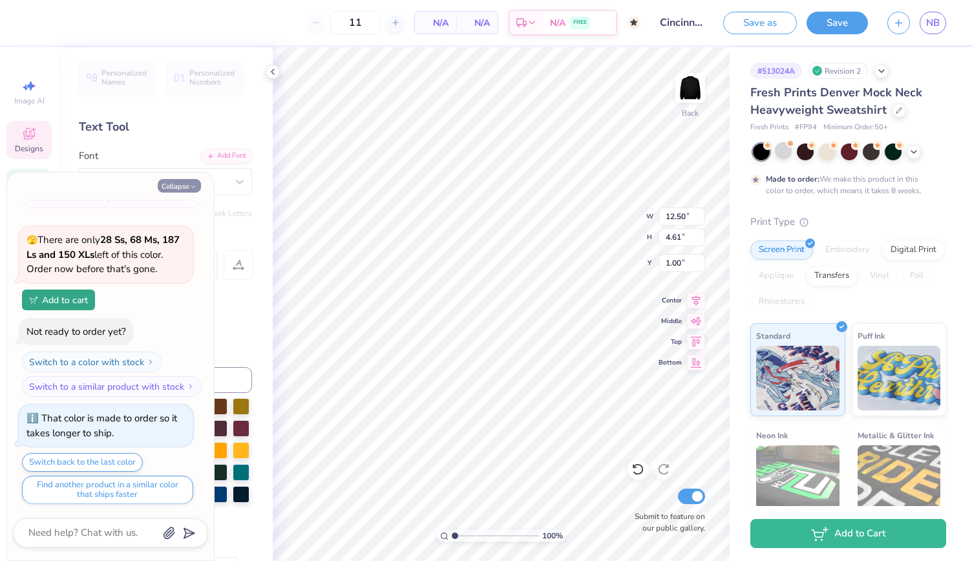
click at [188, 184] on button "Collapse" at bounding box center [179, 186] width 43 height 14
type textarea "x"
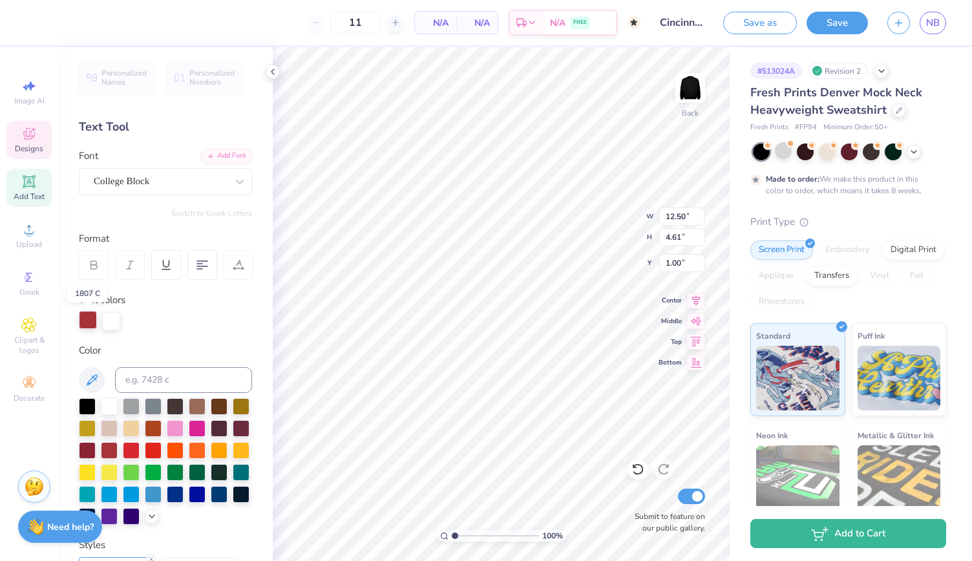
click at [91, 322] on div at bounding box center [88, 320] width 18 height 18
click at [112, 409] on div at bounding box center [109, 405] width 17 height 17
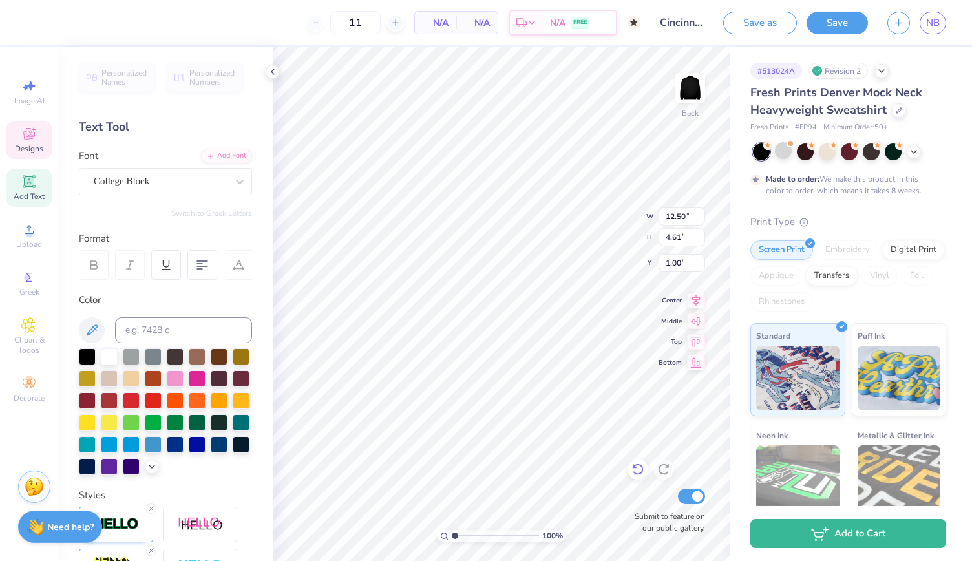
click at [644, 466] on icon at bounding box center [637, 469] width 13 height 13
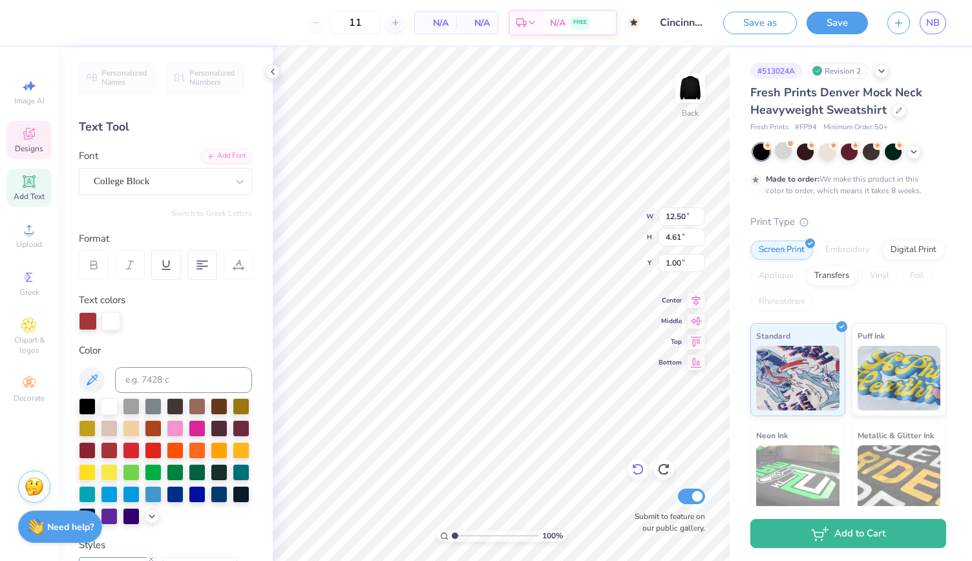
scroll to position [10, 1]
type textarea "cincinnati, OHIO"
click at [697, 304] on icon at bounding box center [696, 299] width 18 height 16
click at [199, 262] on icon at bounding box center [202, 265] width 12 height 12
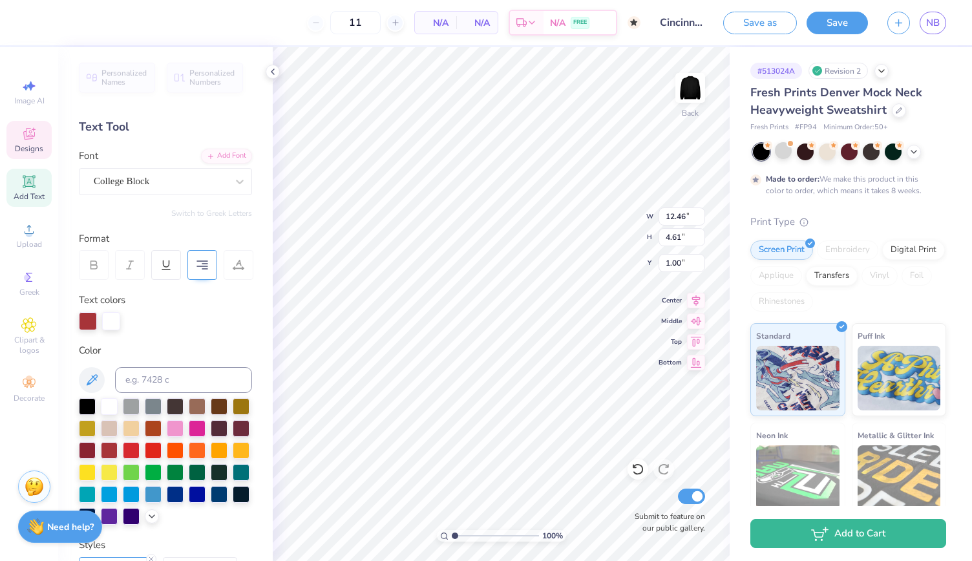
click at [202, 267] on icon at bounding box center [202, 265] width 12 height 12
type input "12.47"
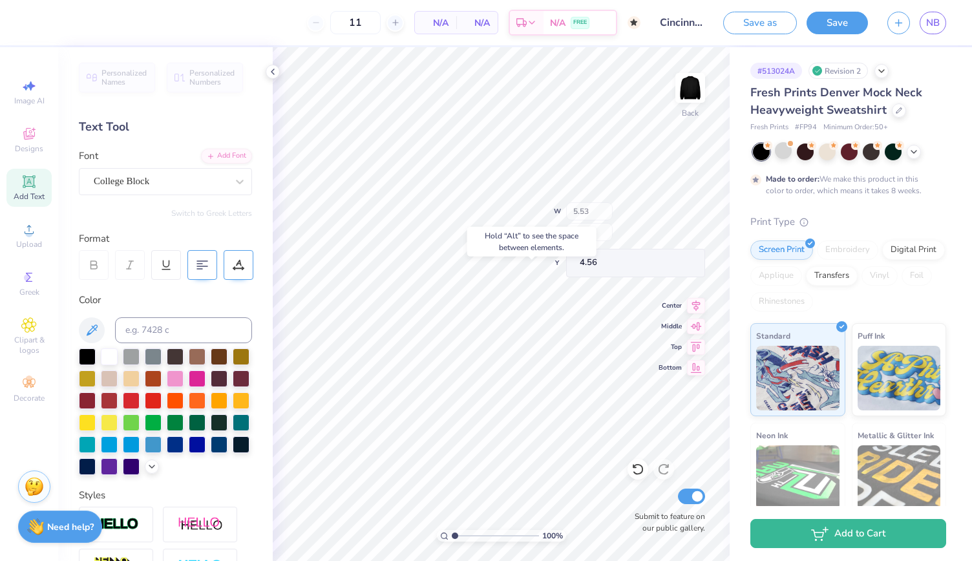
type input "6.30"
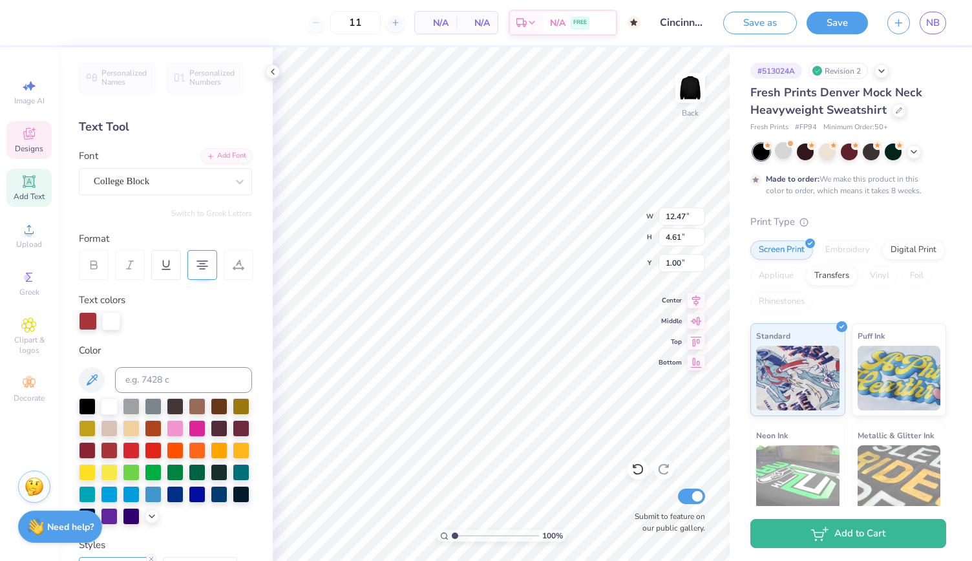
scroll to position [10, 3]
type textarea "cincinnati"
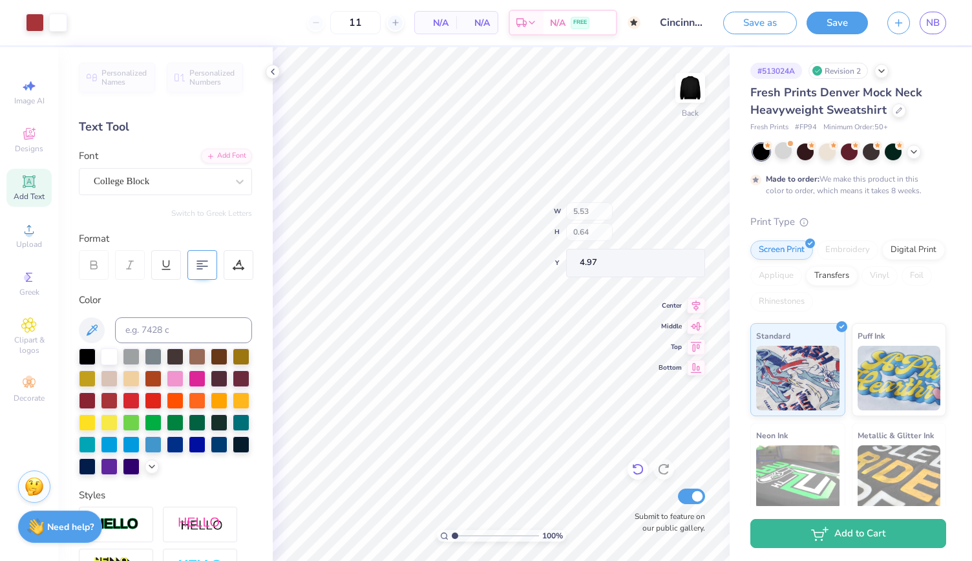
type input "4.97"
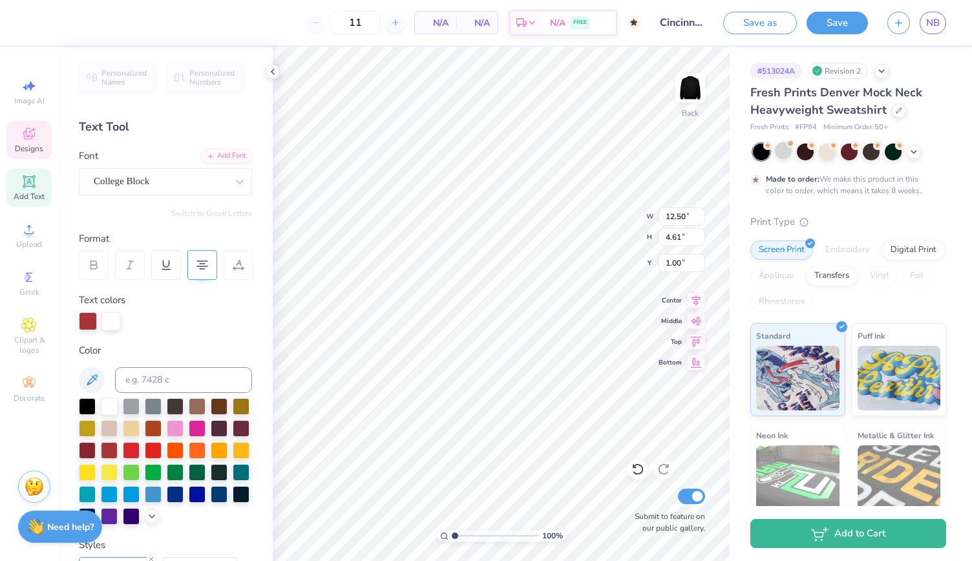
scroll to position [10, 4]
type textarea "cincinnati, oh"
